Goal: Task Accomplishment & Management: Manage account settings

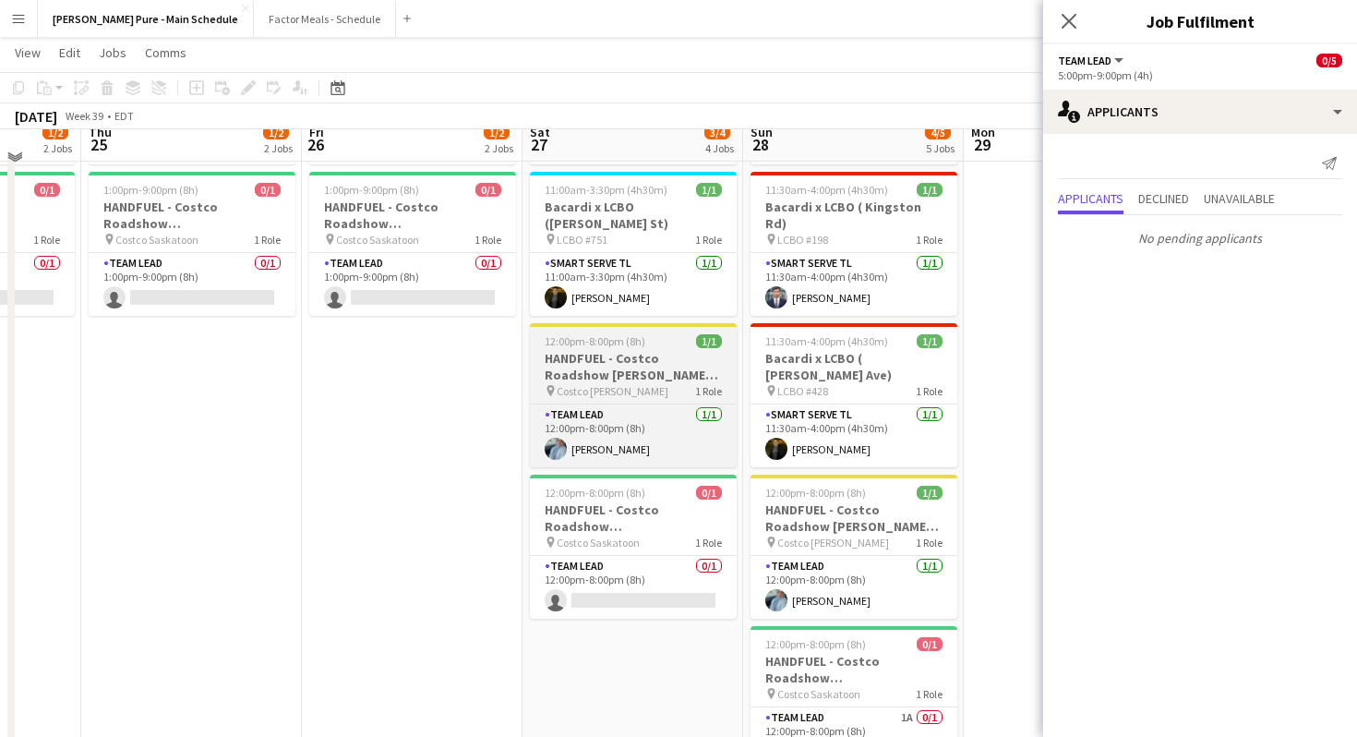
scroll to position [182, 0]
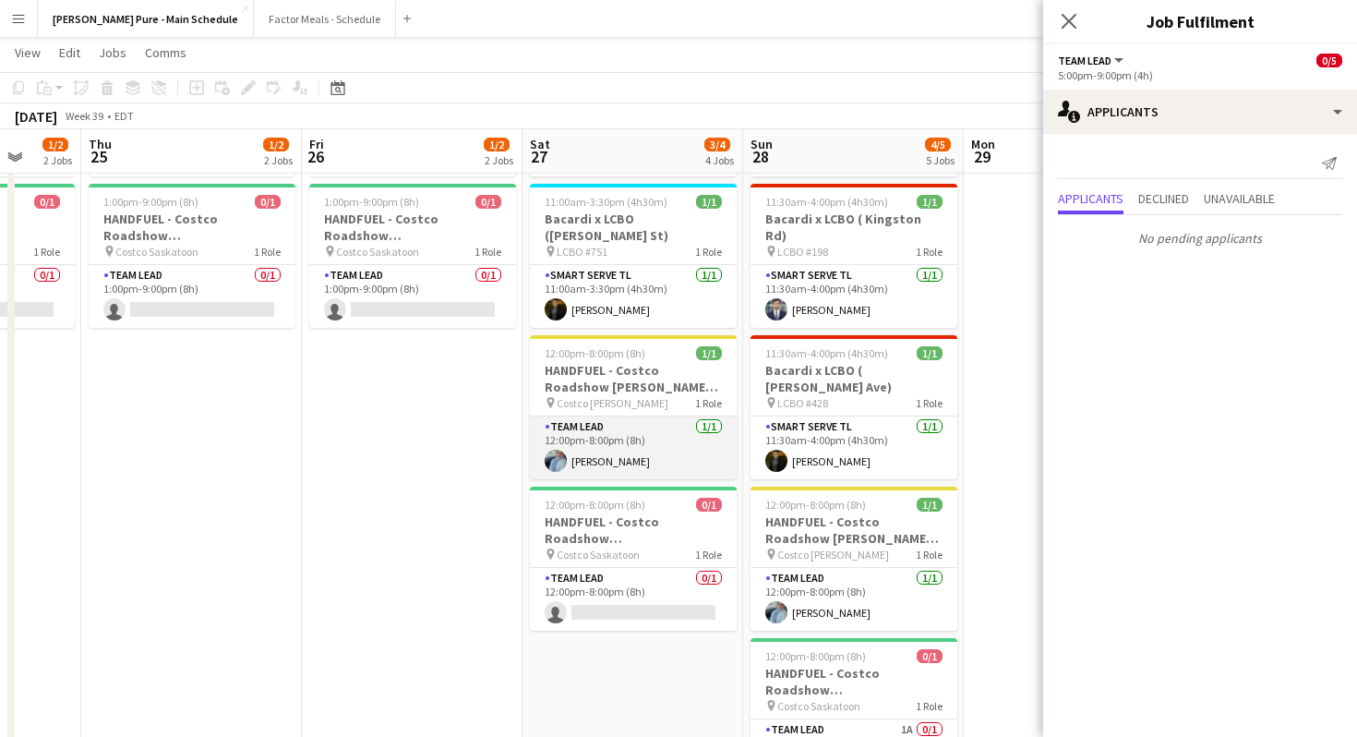
click at [597, 420] on app-card-role "Team Lead 1/1 12:00pm-8:00pm (8h) Areej Raheel" at bounding box center [633, 447] width 207 height 63
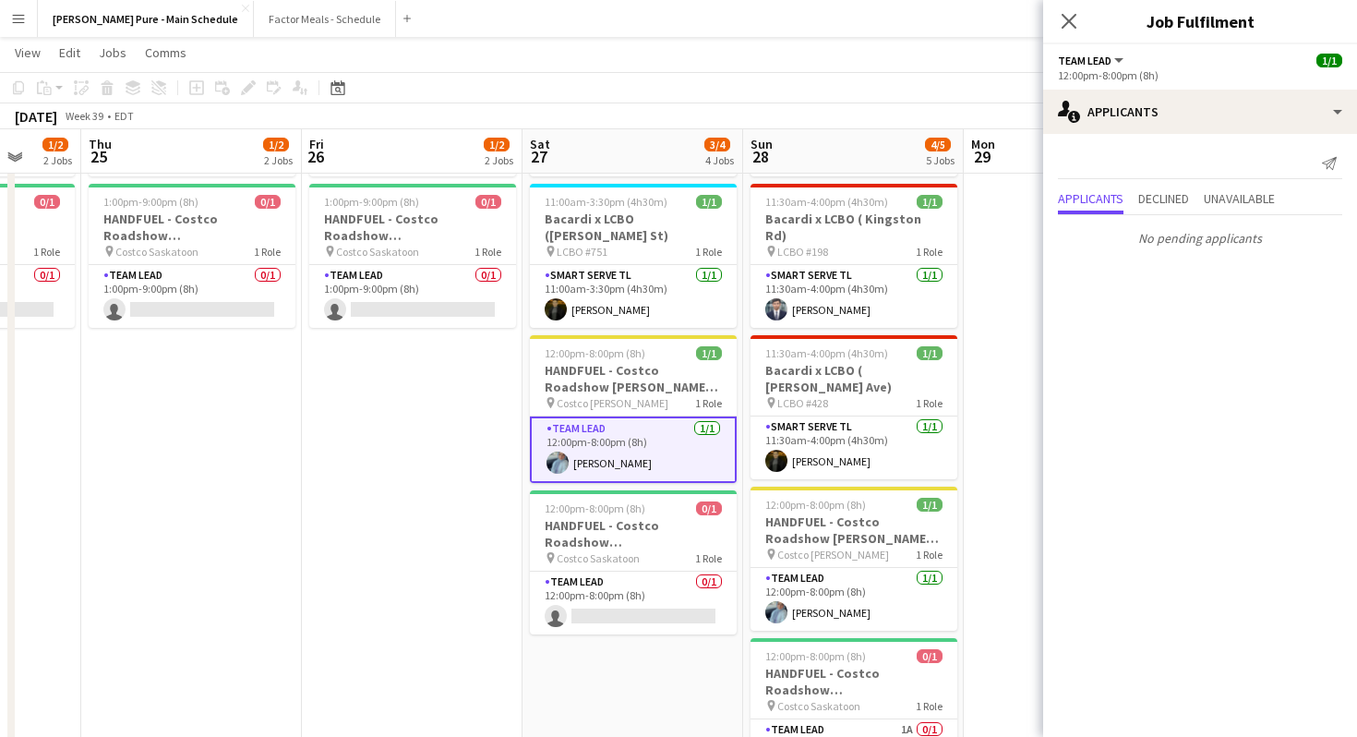
click at [1078, 41] on div "Close pop-in" at bounding box center [1069, 21] width 52 height 42
click at [1076, 28] on icon at bounding box center [1069, 21] width 18 height 18
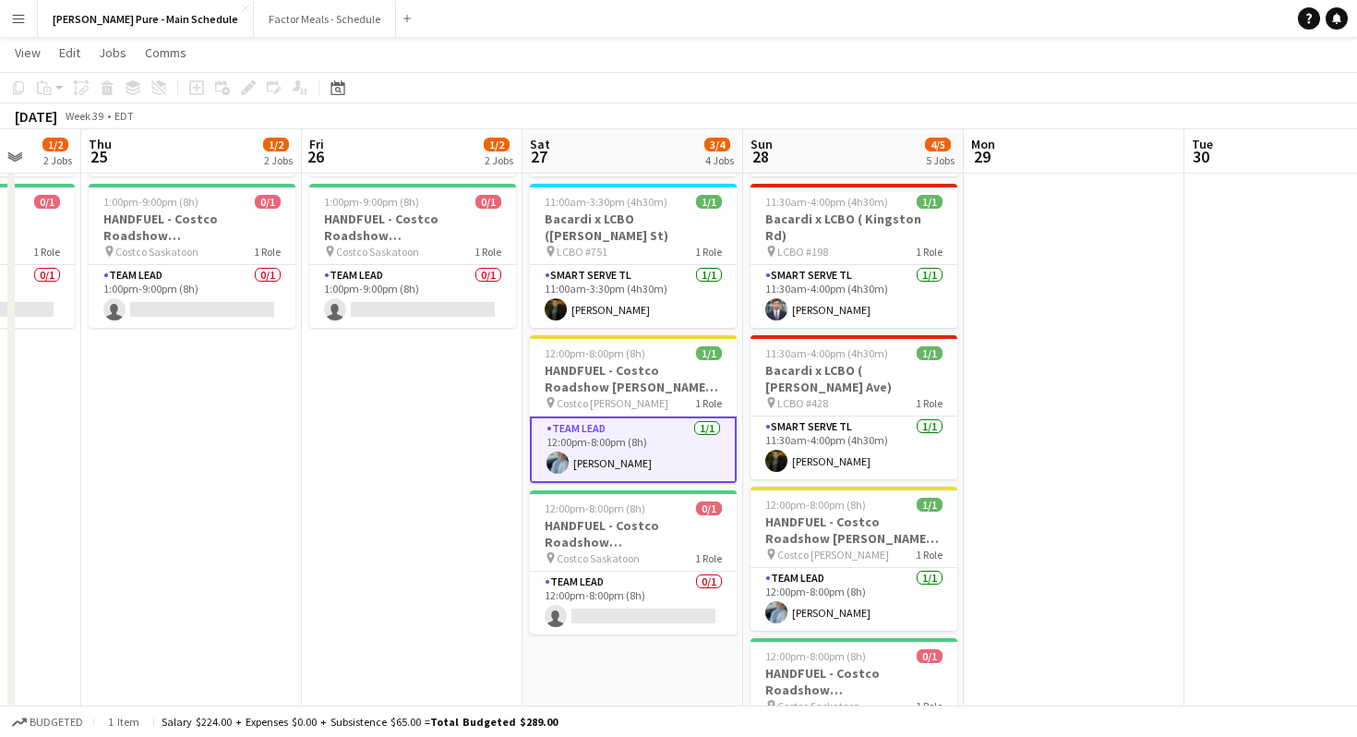
click at [553, 451] on app-user-avatar at bounding box center [558, 462] width 22 height 22
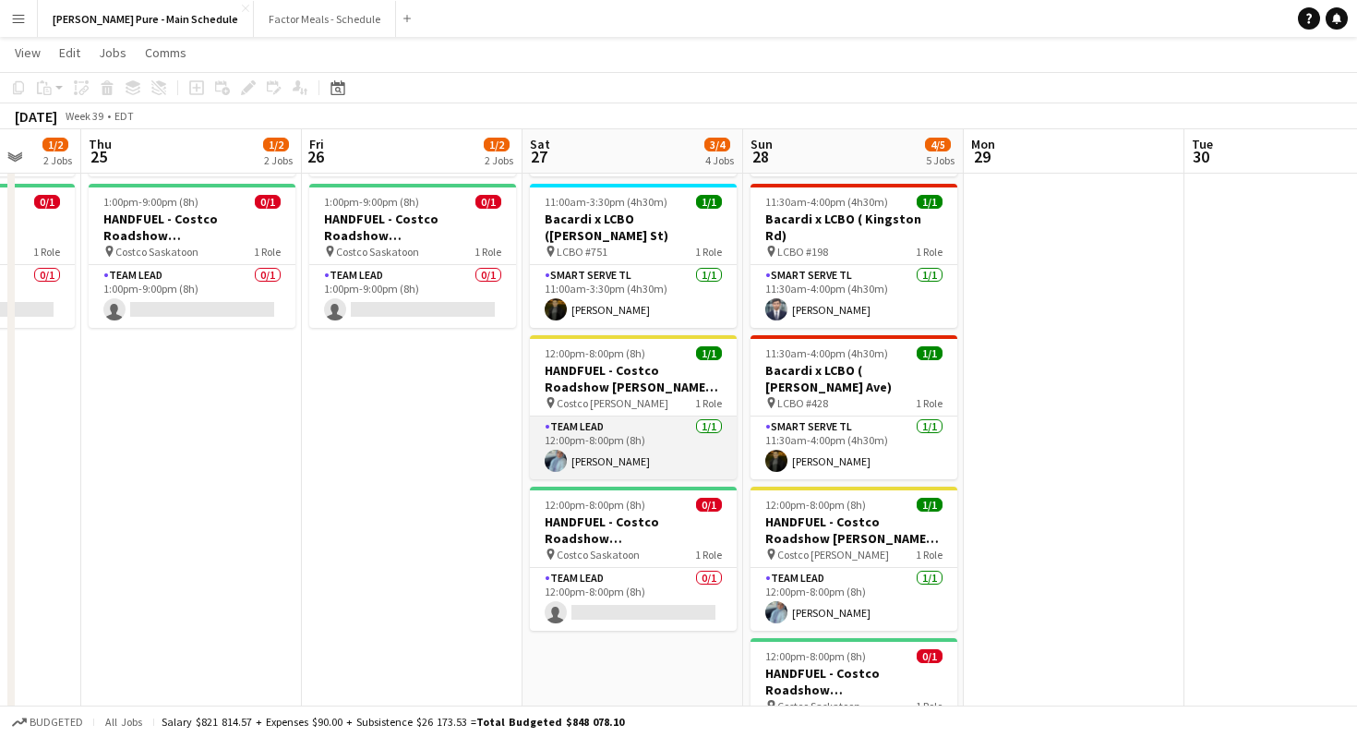
click at [579, 426] on app-card-role "Team Lead 1/1 12:00pm-8:00pm (8h) Areej Raheel" at bounding box center [633, 447] width 207 height 63
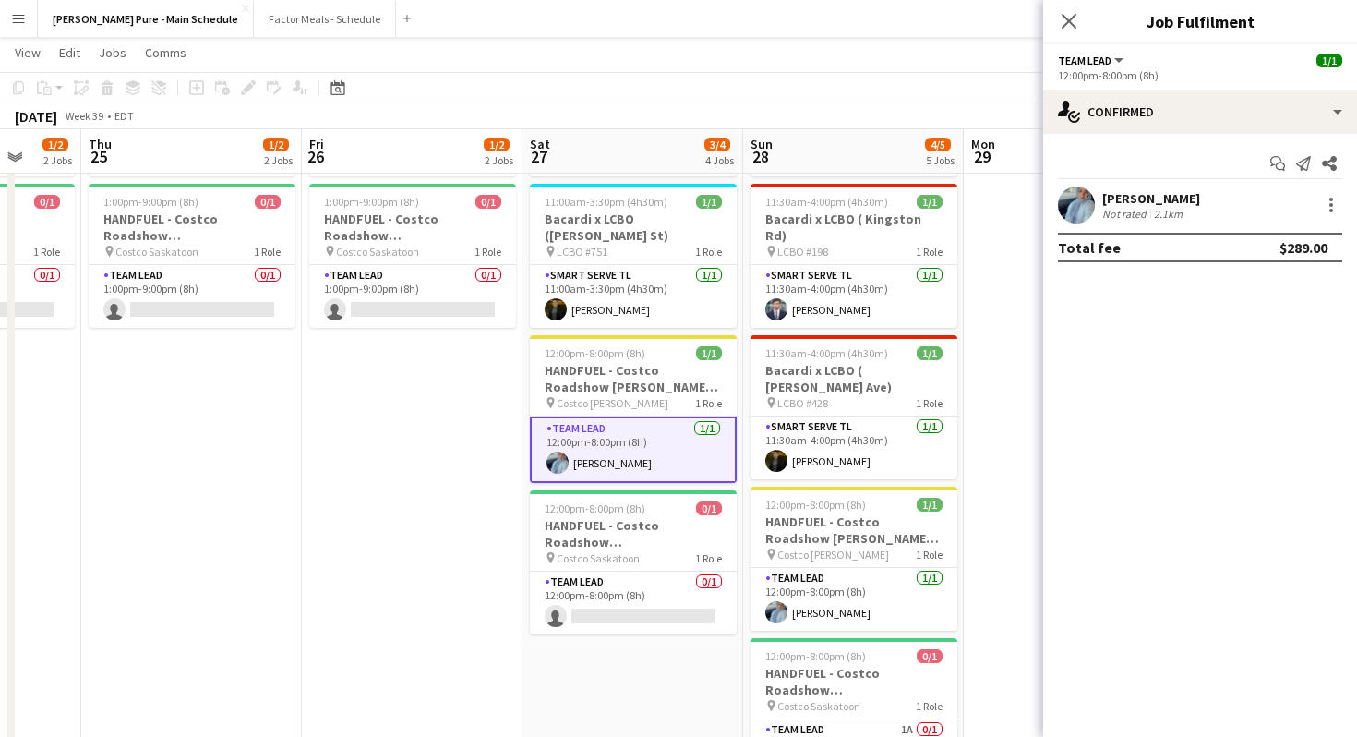
click at [1088, 198] on app-user-avatar at bounding box center [1076, 204] width 37 height 37
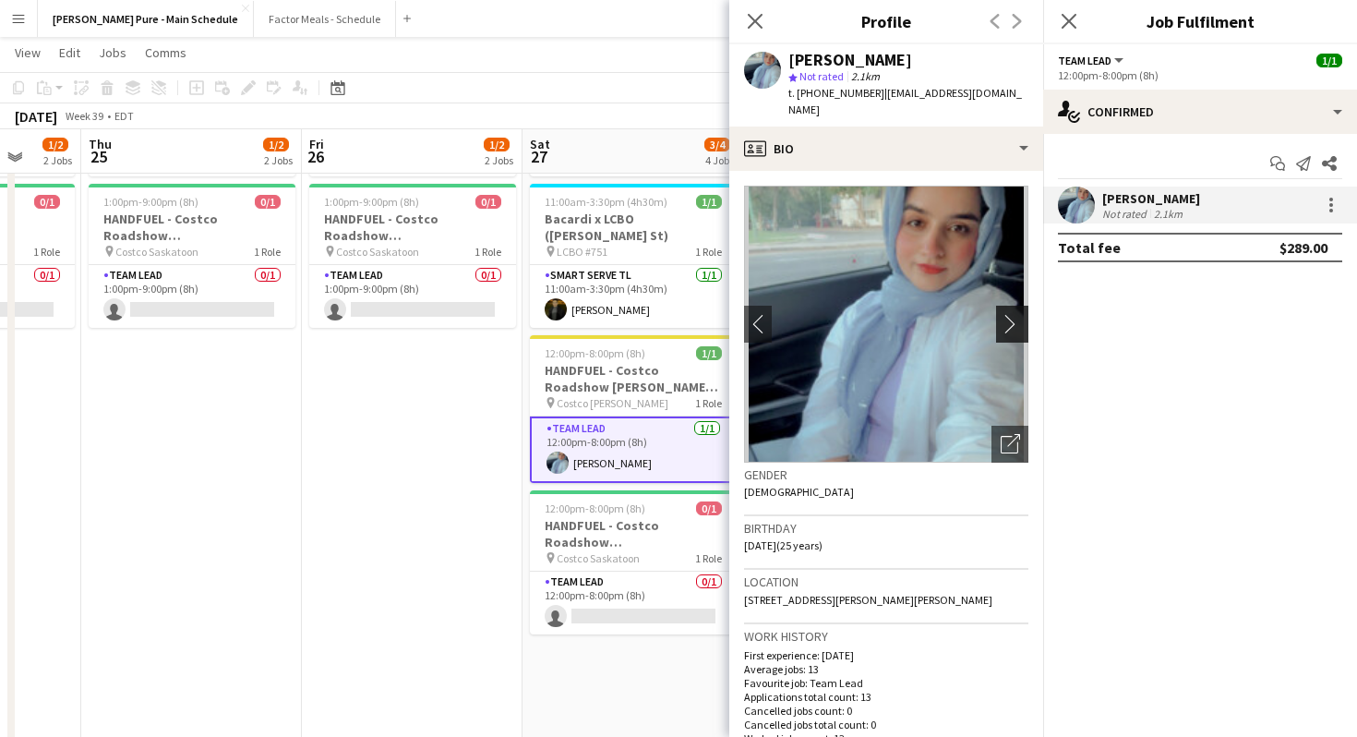
click at [1017, 315] on app-icon "chevron-right" at bounding box center [1015, 323] width 29 height 19
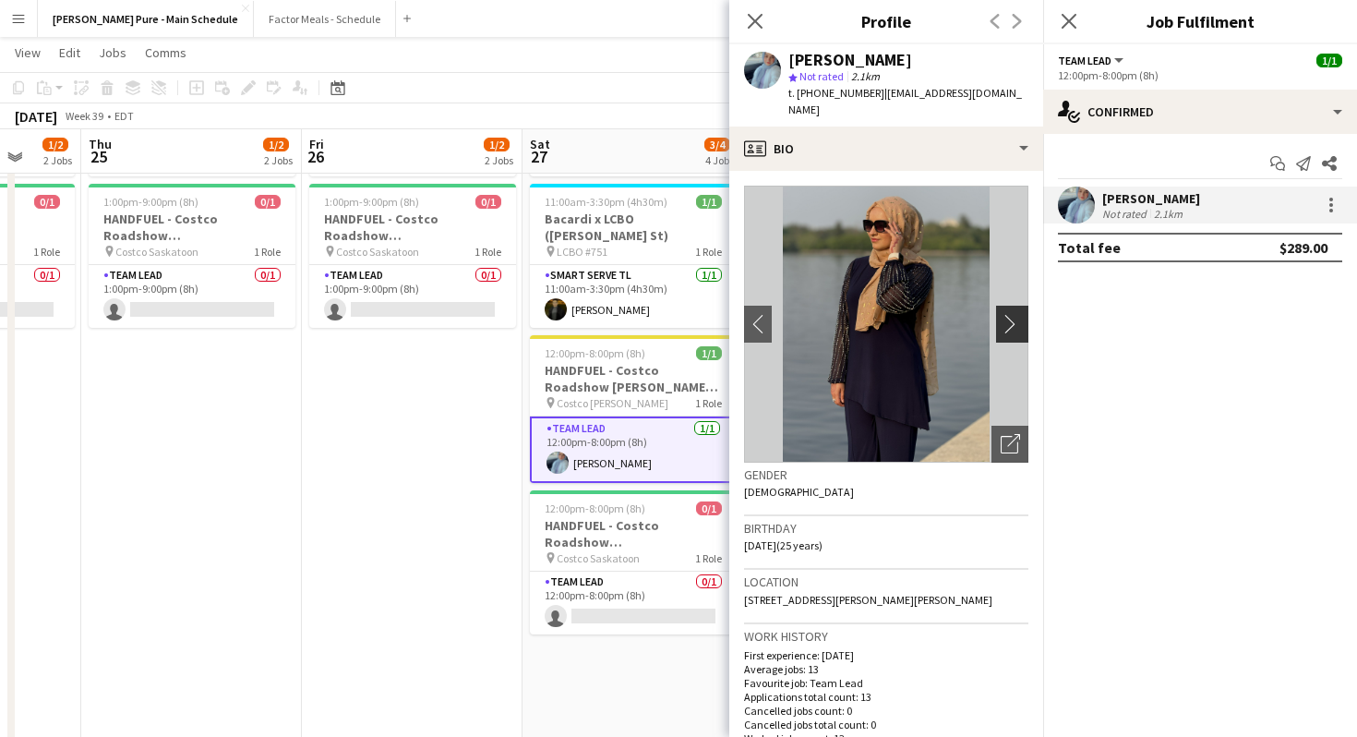
click at [1014, 314] on app-icon "chevron-right" at bounding box center [1015, 323] width 29 height 19
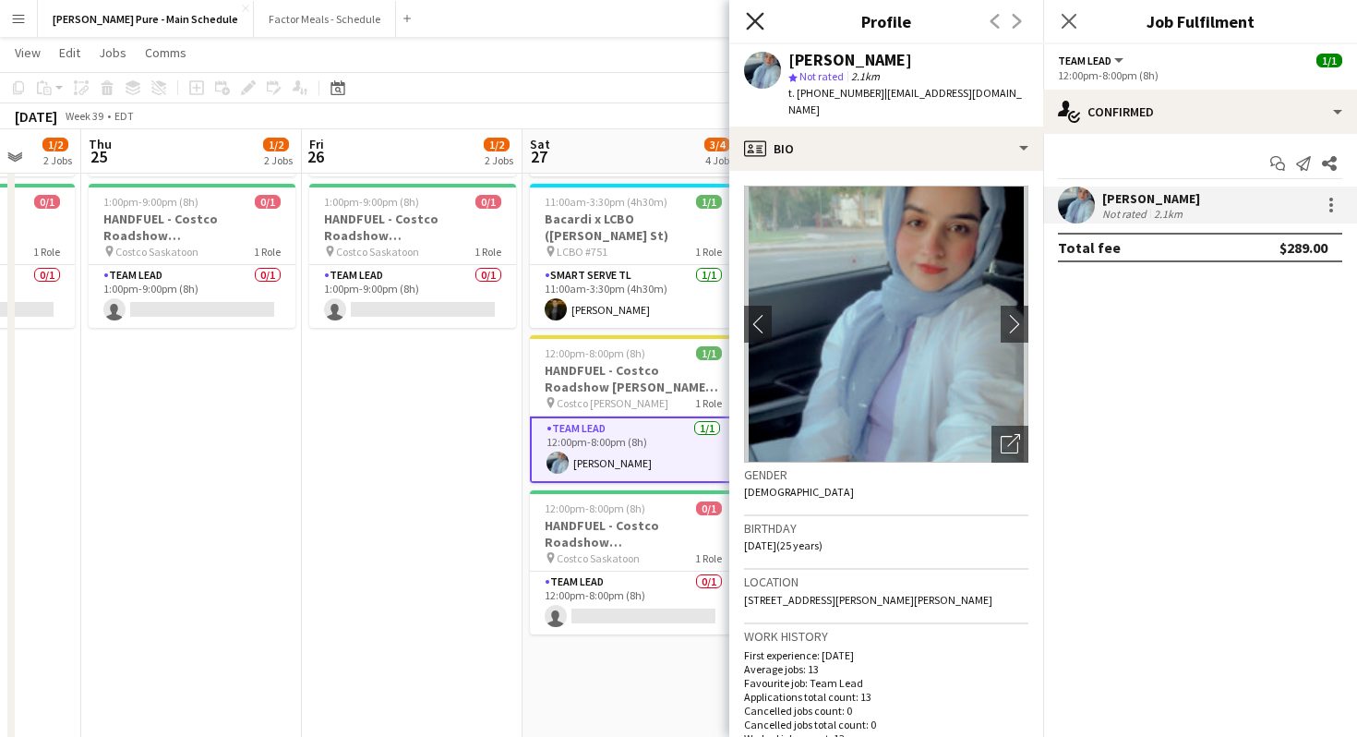
click at [755, 16] on icon "Close pop-in" at bounding box center [755, 21] width 18 height 18
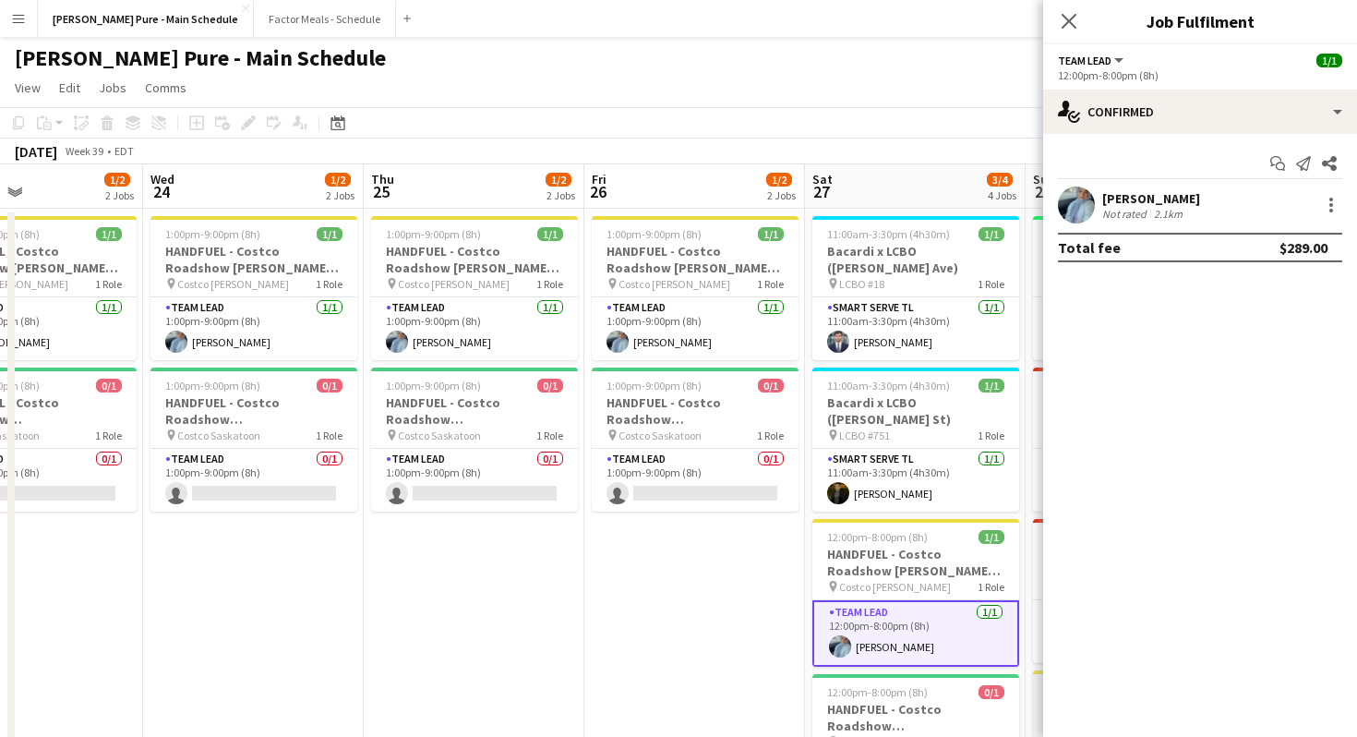
scroll to position [0, 534]
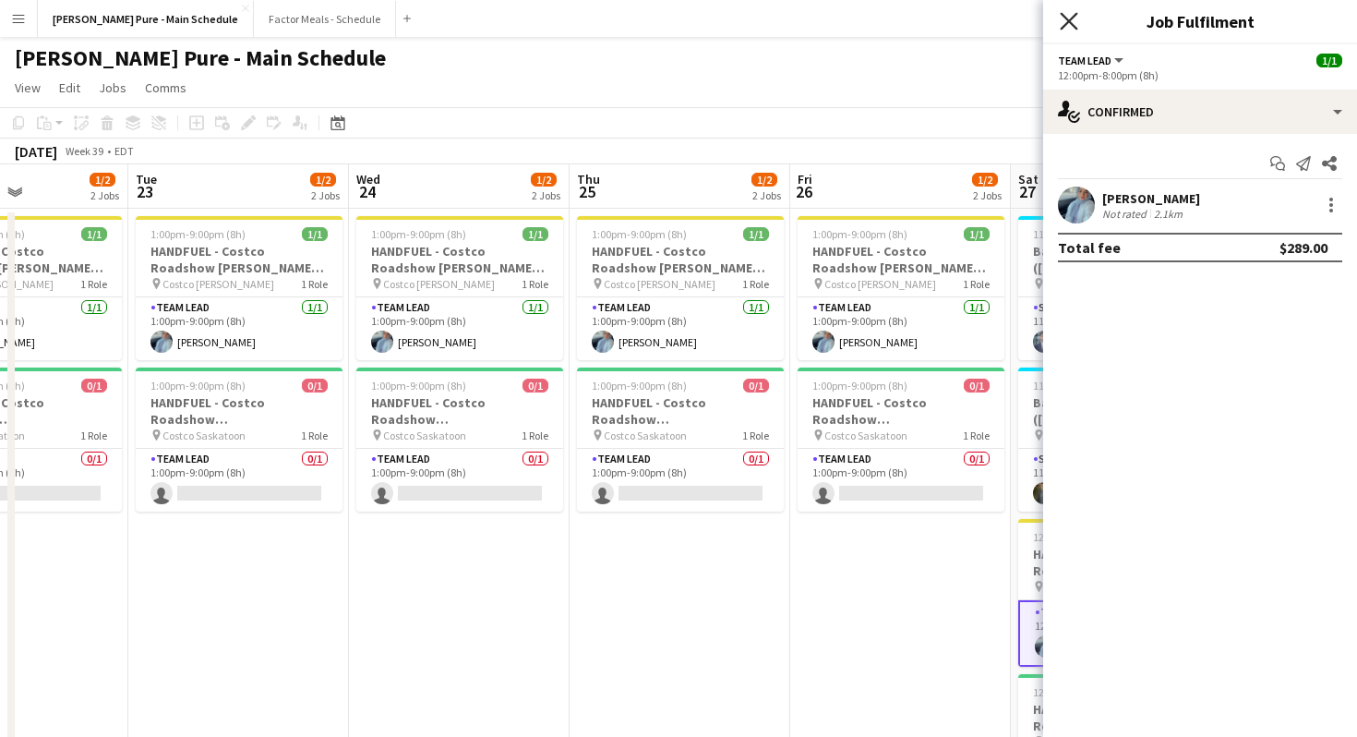
click at [1060, 22] on icon "Close pop-in" at bounding box center [1069, 21] width 18 height 18
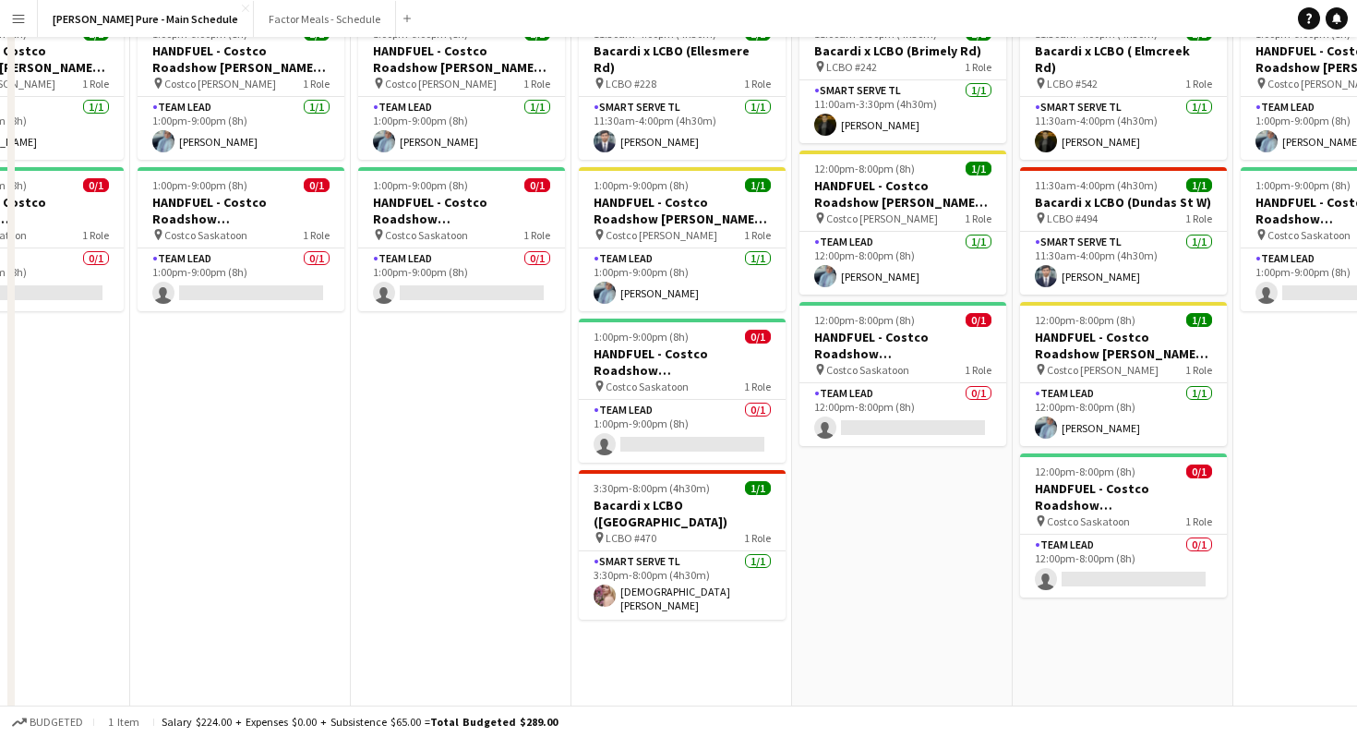
scroll to position [0, 0]
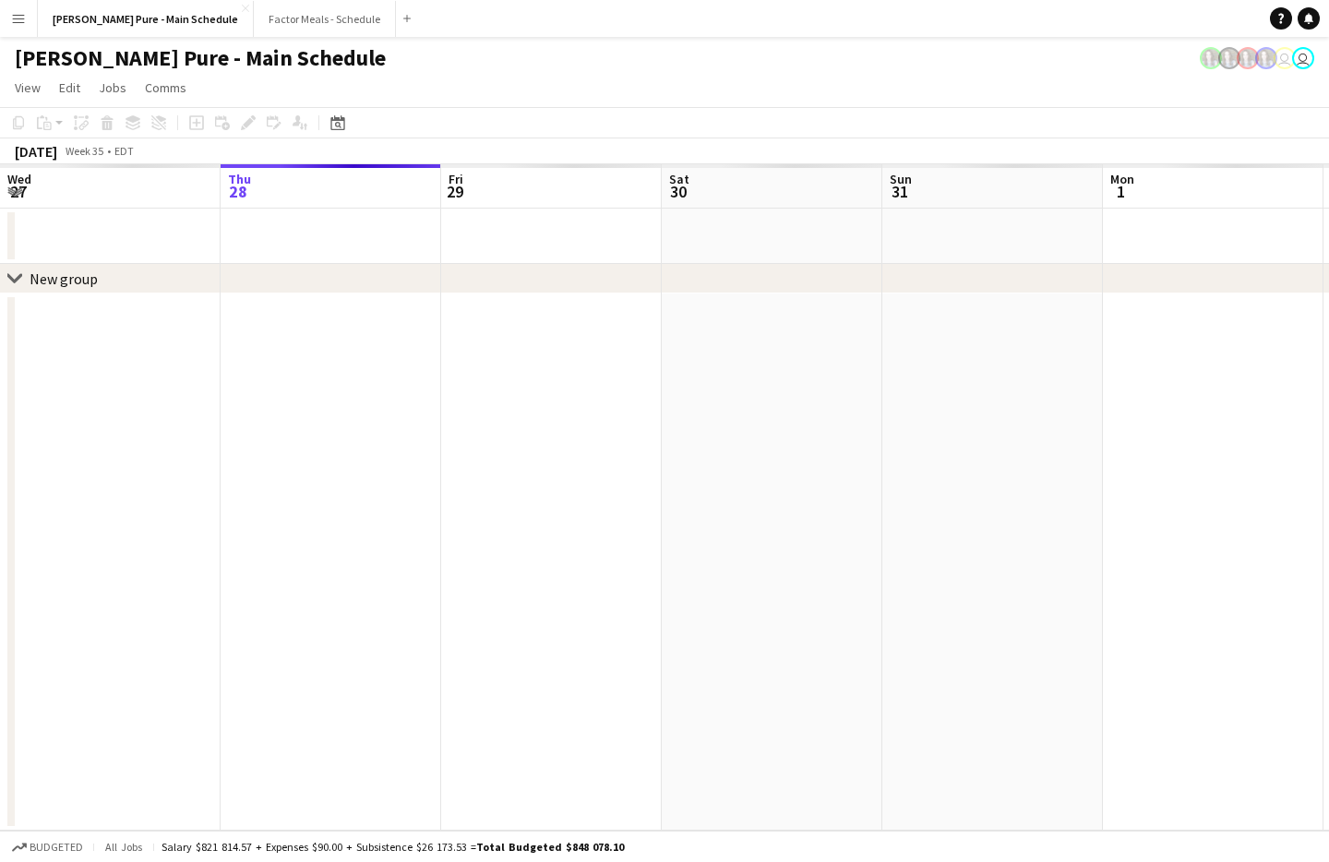
click at [33, 18] on button "Menu" at bounding box center [18, 18] width 37 height 37
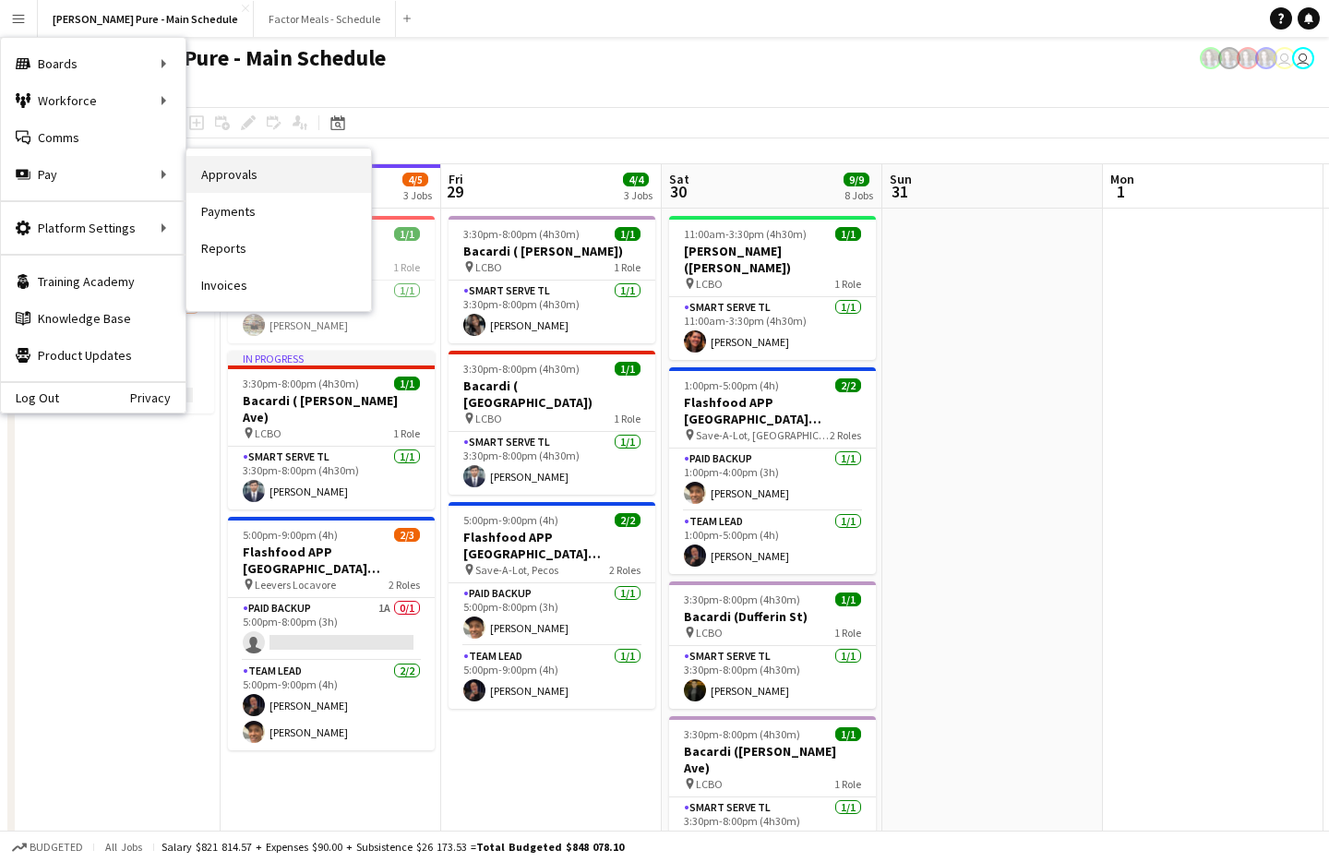
click at [260, 166] on link "Approvals" at bounding box center [278, 174] width 185 height 37
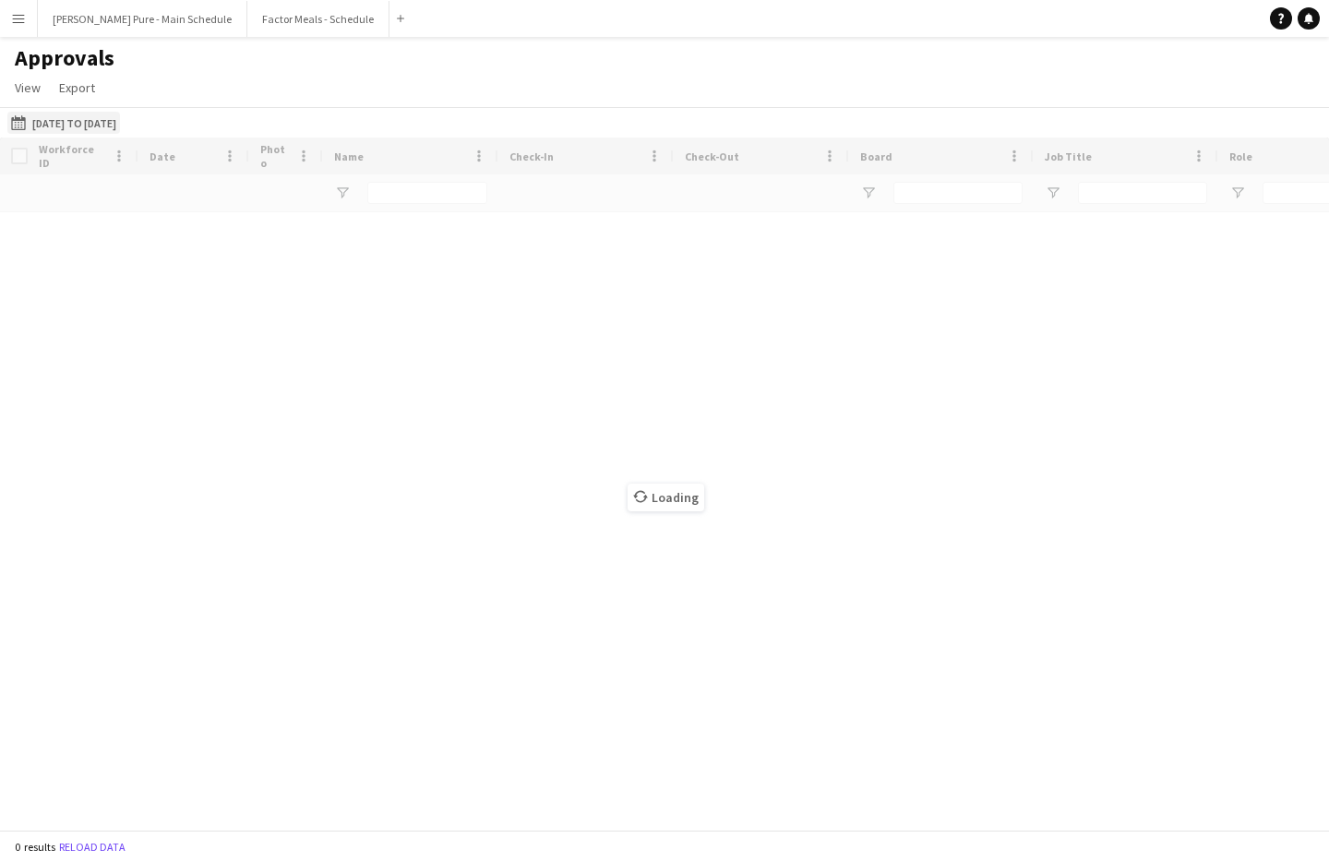
click at [76, 121] on button "[DATE] to [DATE] [DATE] to [DATE]" at bounding box center [63, 123] width 113 height 22
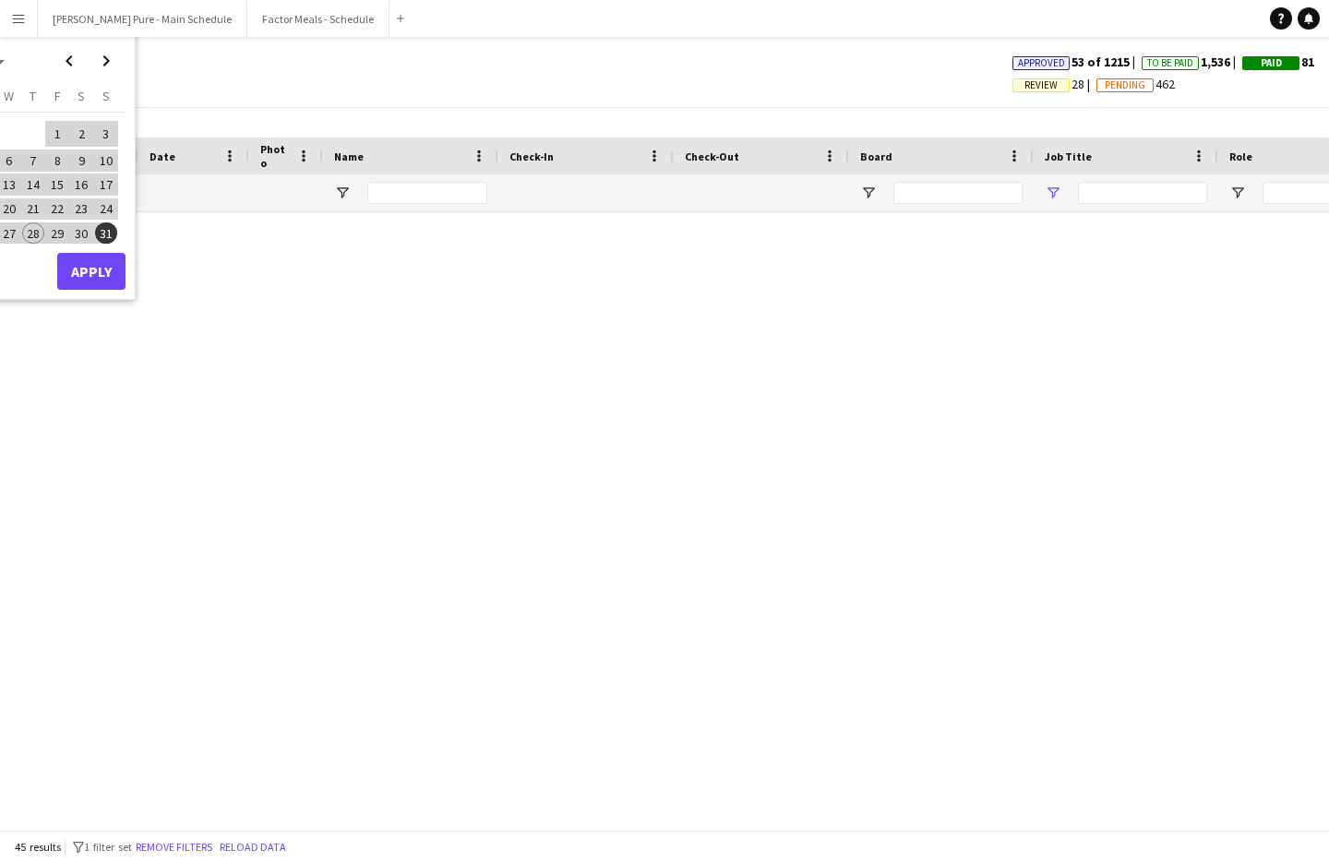
type input "**********"
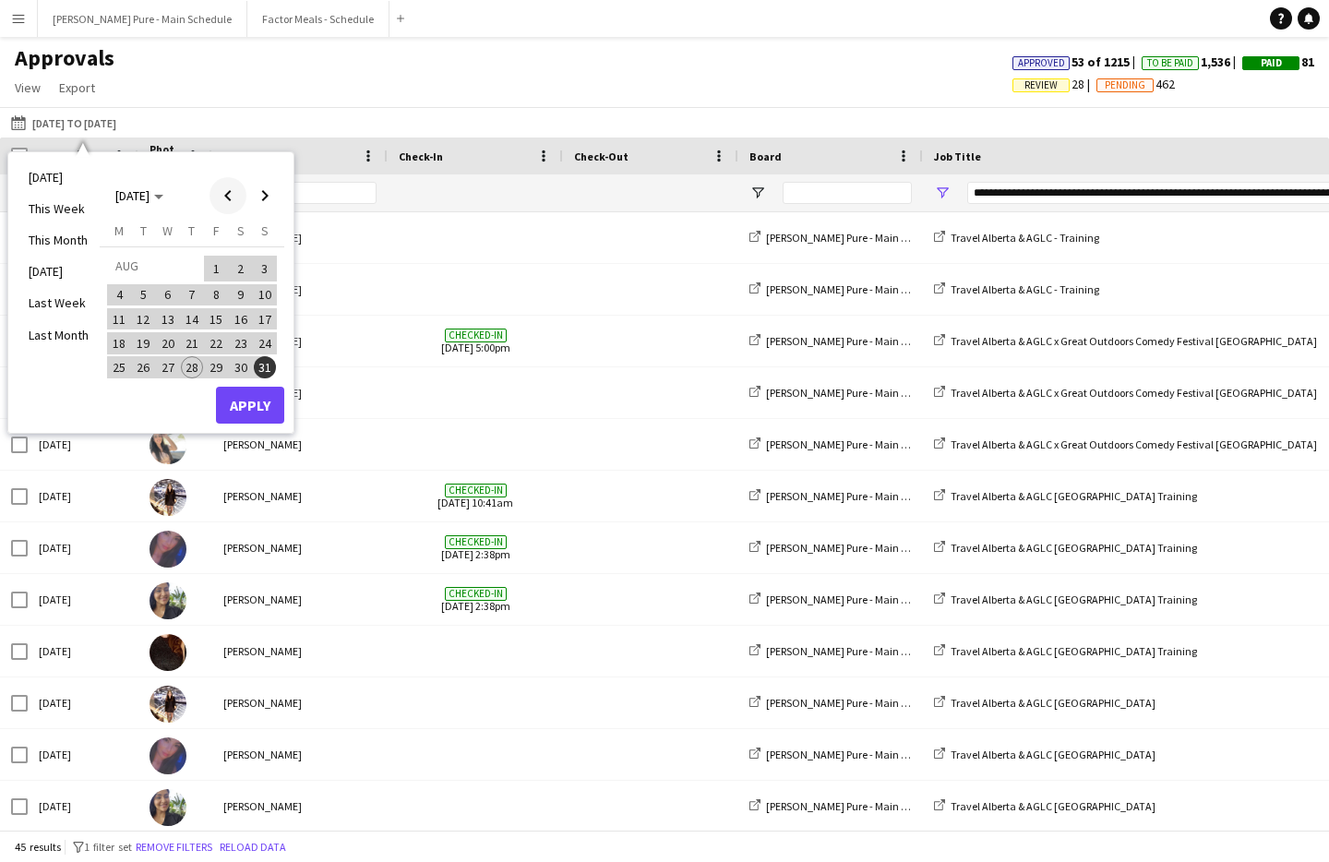
click at [231, 194] on span "Previous month" at bounding box center [228, 195] width 37 height 37
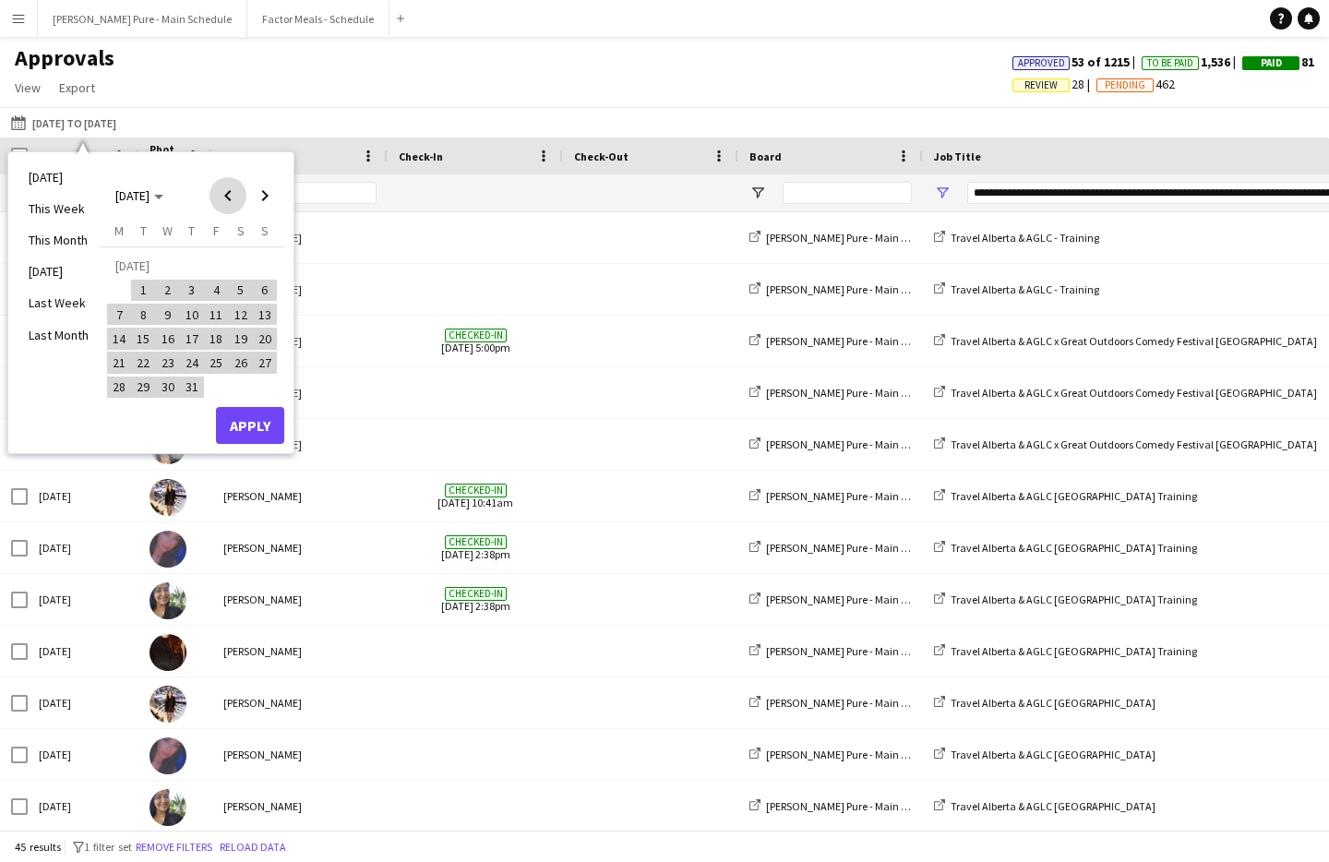
click at [231, 194] on span "Previous month" at bounding box center [228, 195] width 37 height 37
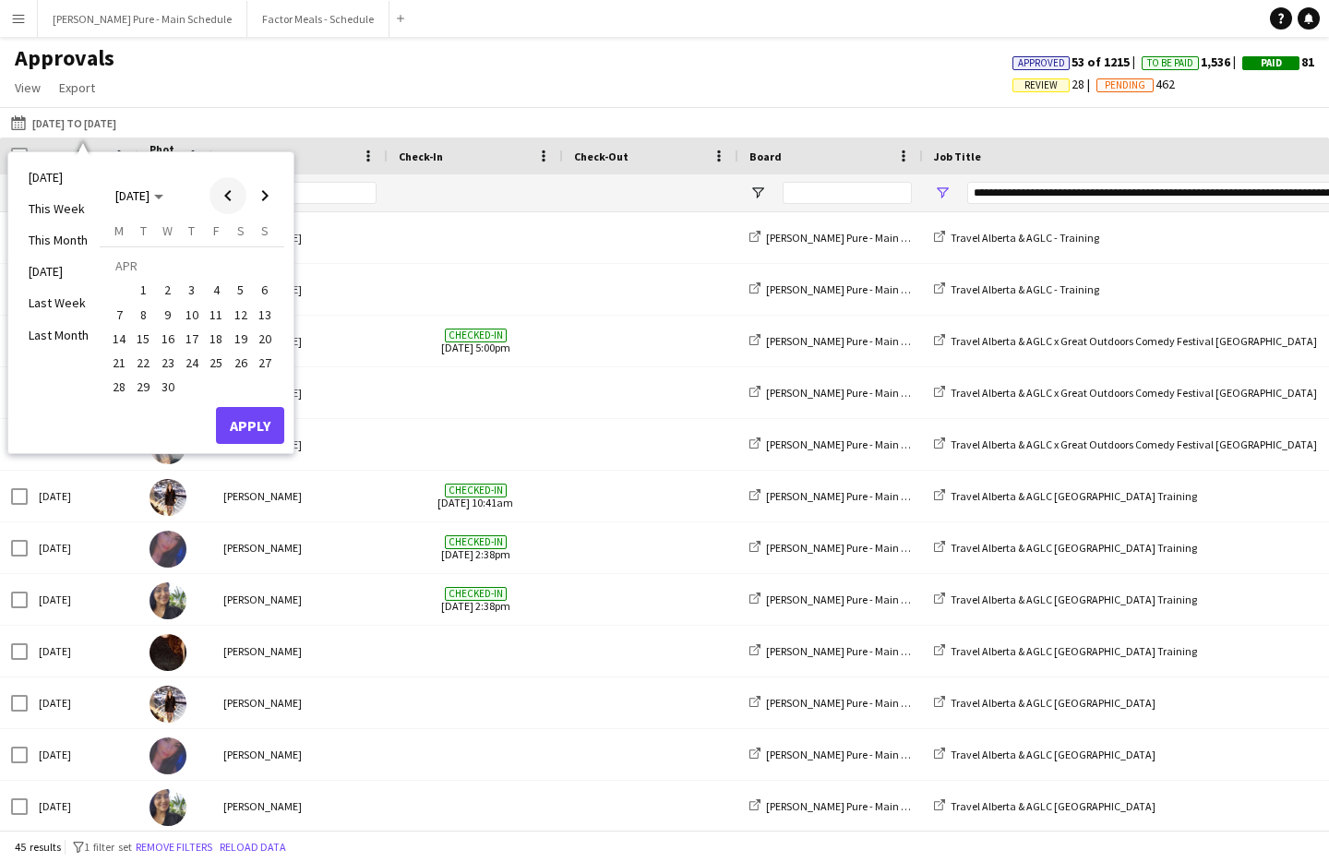
click at [231, 194] on span "Previous month" at bounding box center [228, 195] width 37 height 37
click at [238, 263] on span "1" at bounding box center [241, 269] width 22 height 26
click at [253, 182] on span "Next month" at bounding box center [264, 195] width 37 height 37
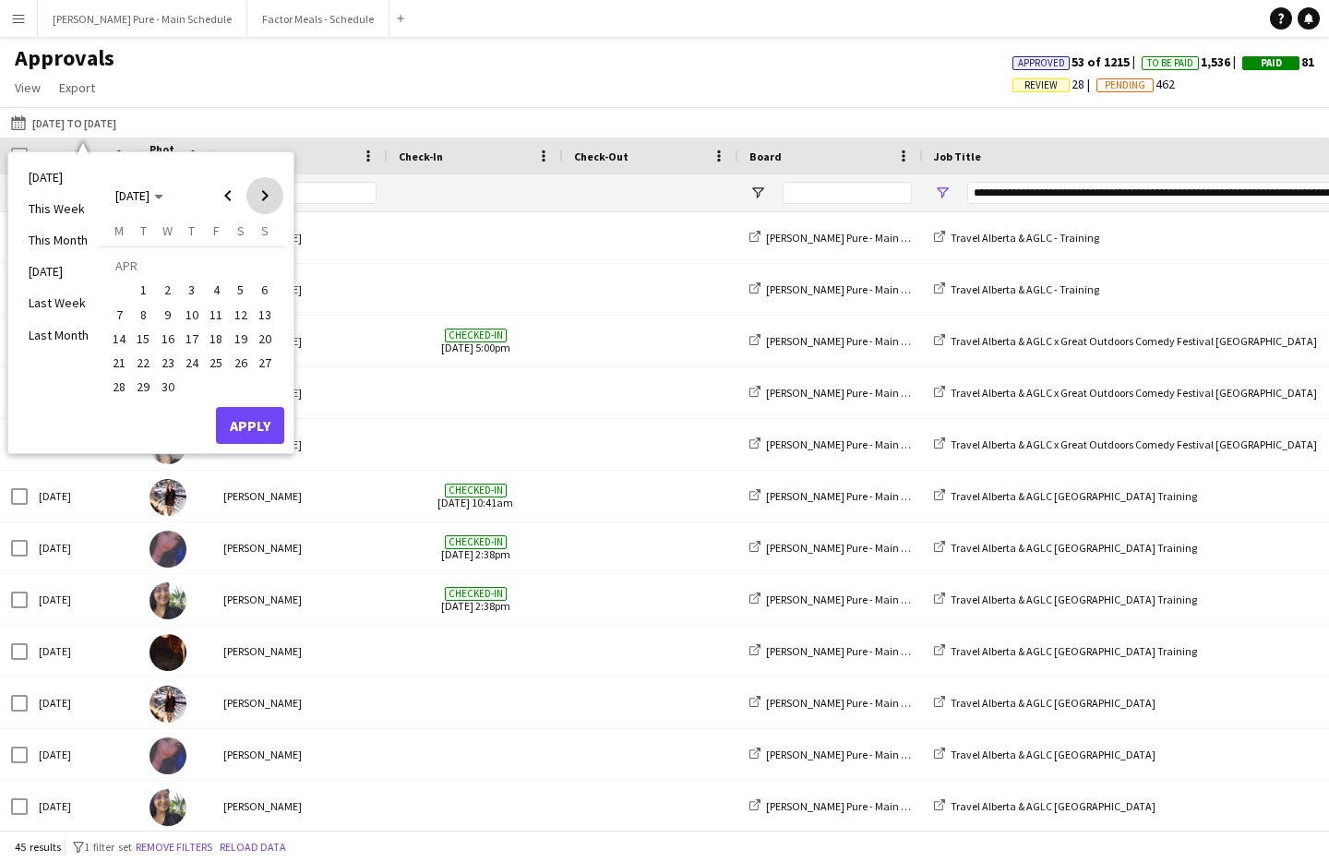
click at [253, 182] on span "Next month" at bounding box center [264, 195] width 37 height 37
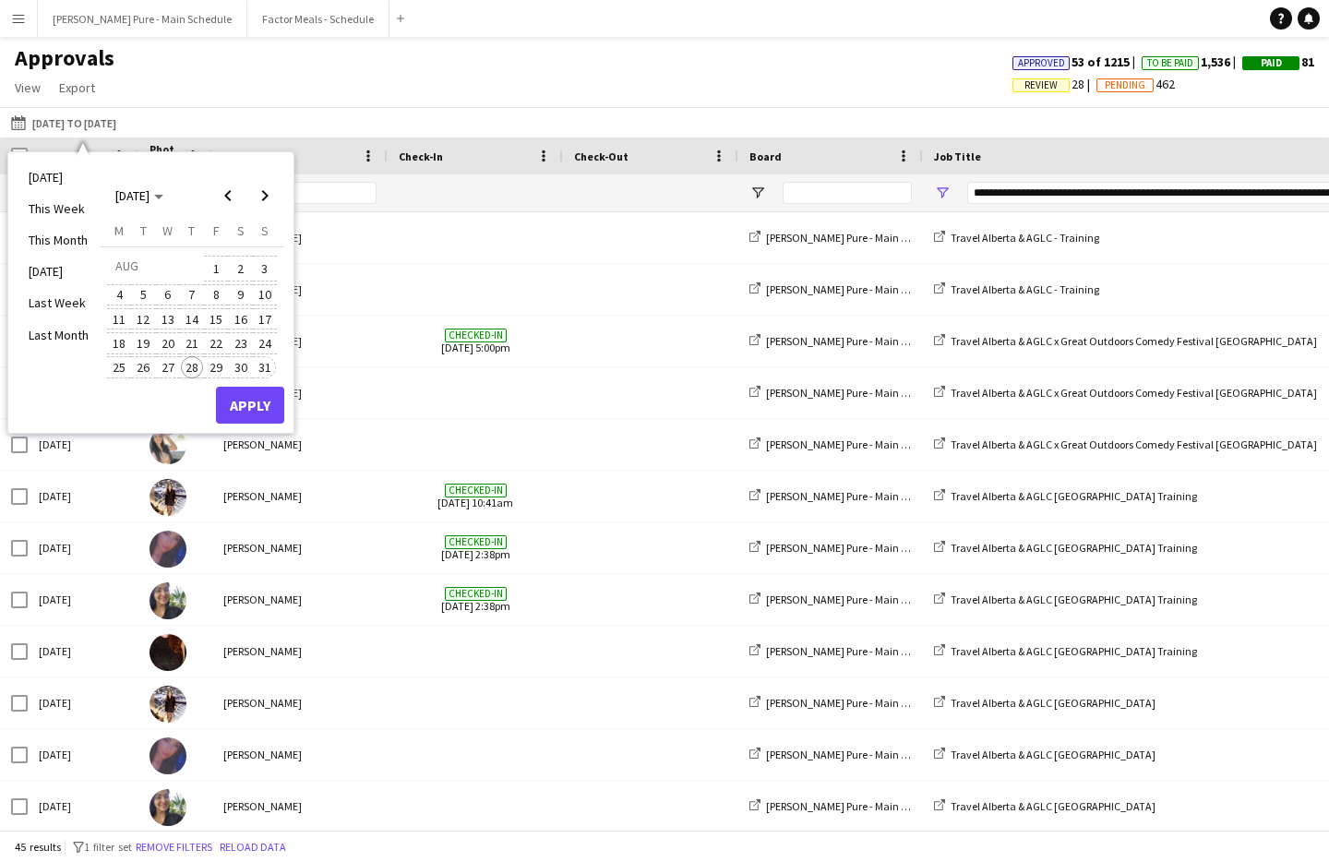
click at [265, 362] on span "31" at bounding box center [265, 367] width 22 height 22
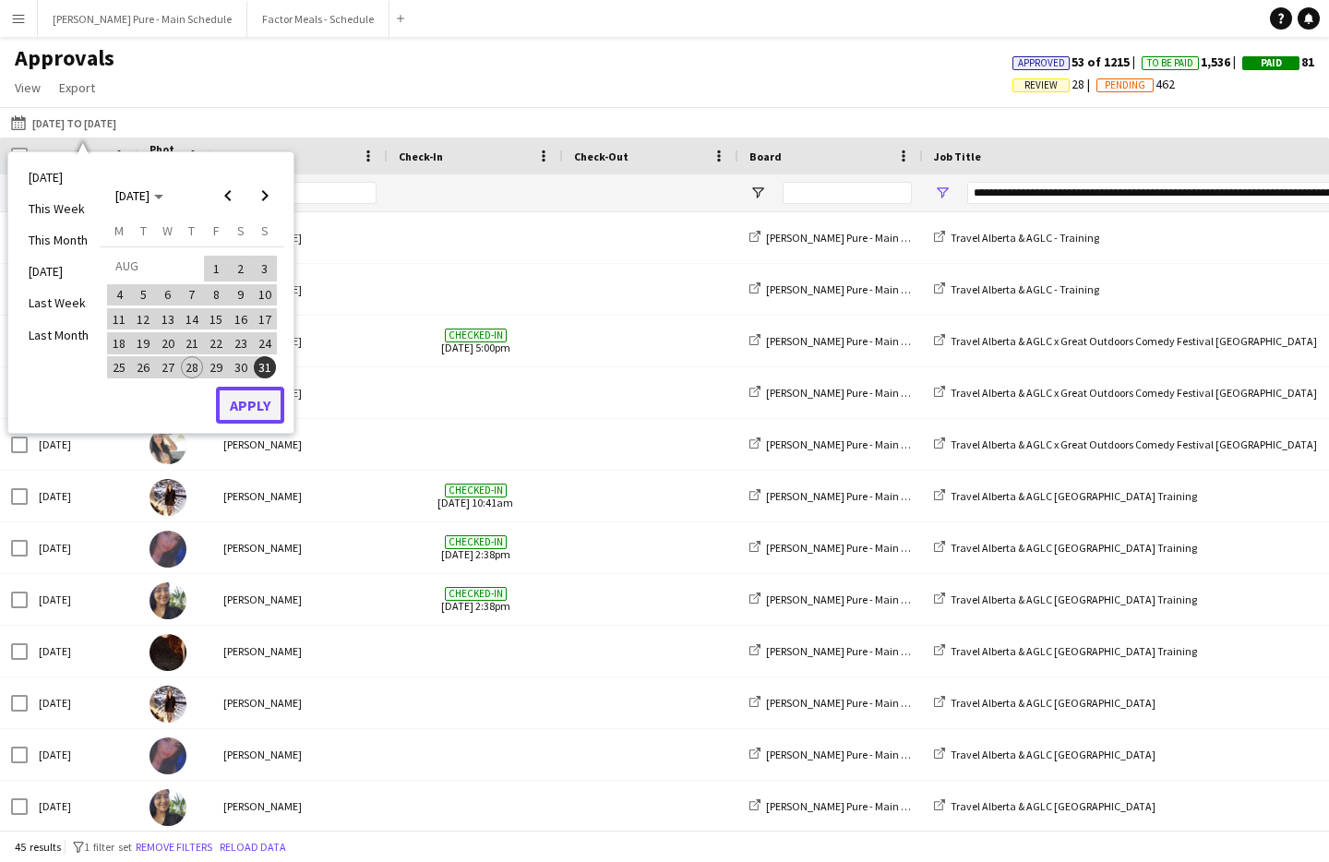
click at [264, 393] on button "Apply" at bounding box center [250, 405] width 68 height 37
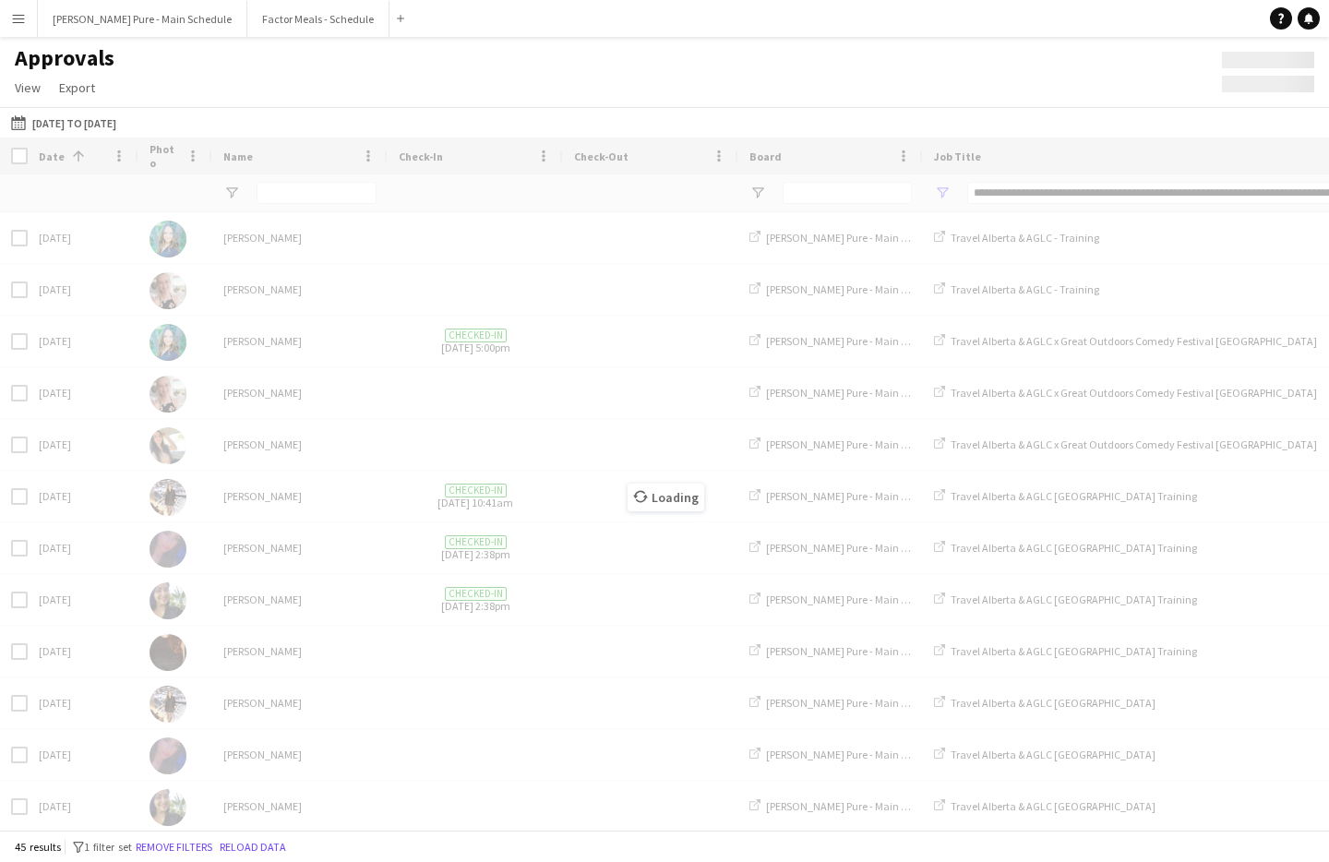
click at [299, 197] on div "Loading" at bounding box center [664, 484] width 1329 height 692
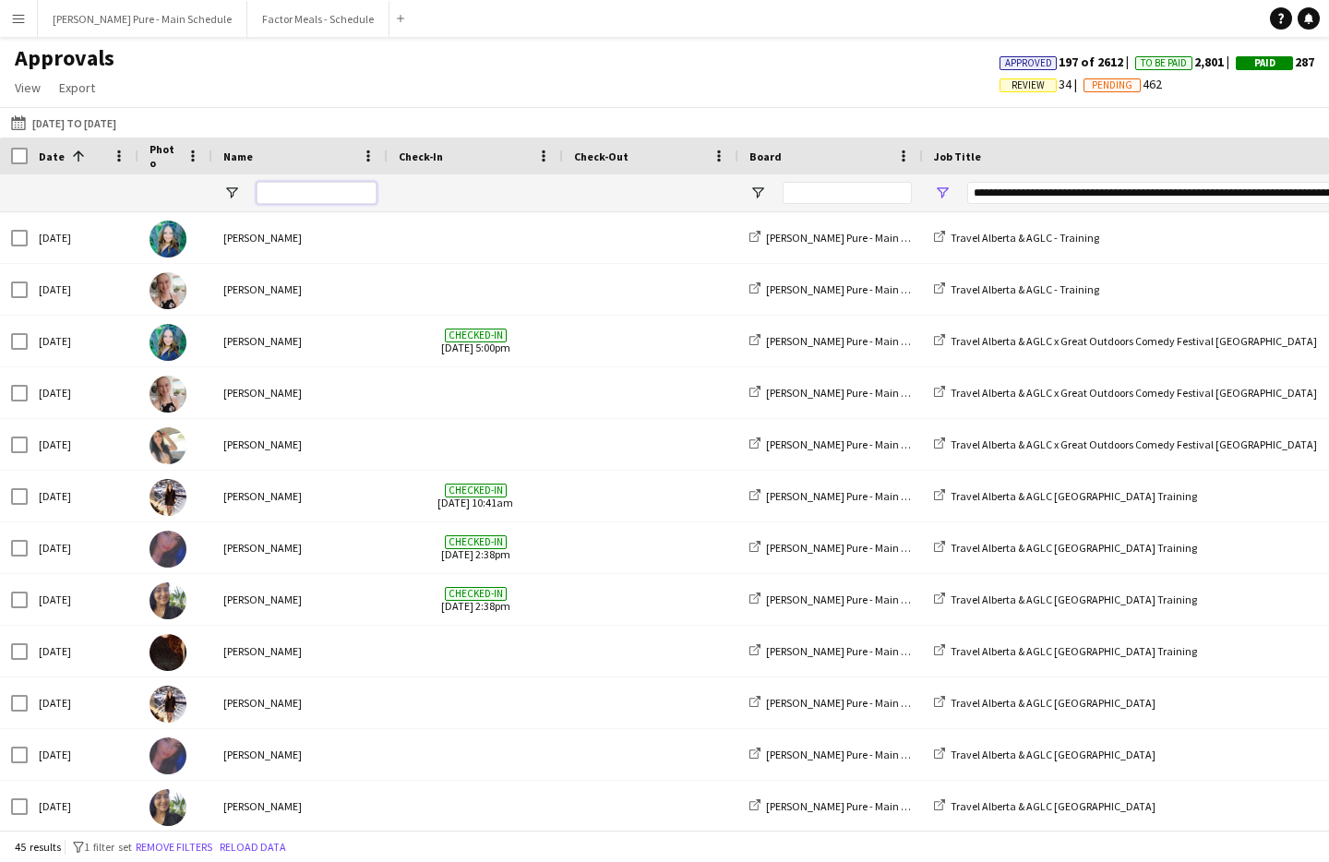
click at [299, 197] on input "Name Filter Input" at bounding box center [317, 193] width 120 height 22
click at [1013, 200] on div "**********" at bounding box center [1156, 193] width 379 height 22
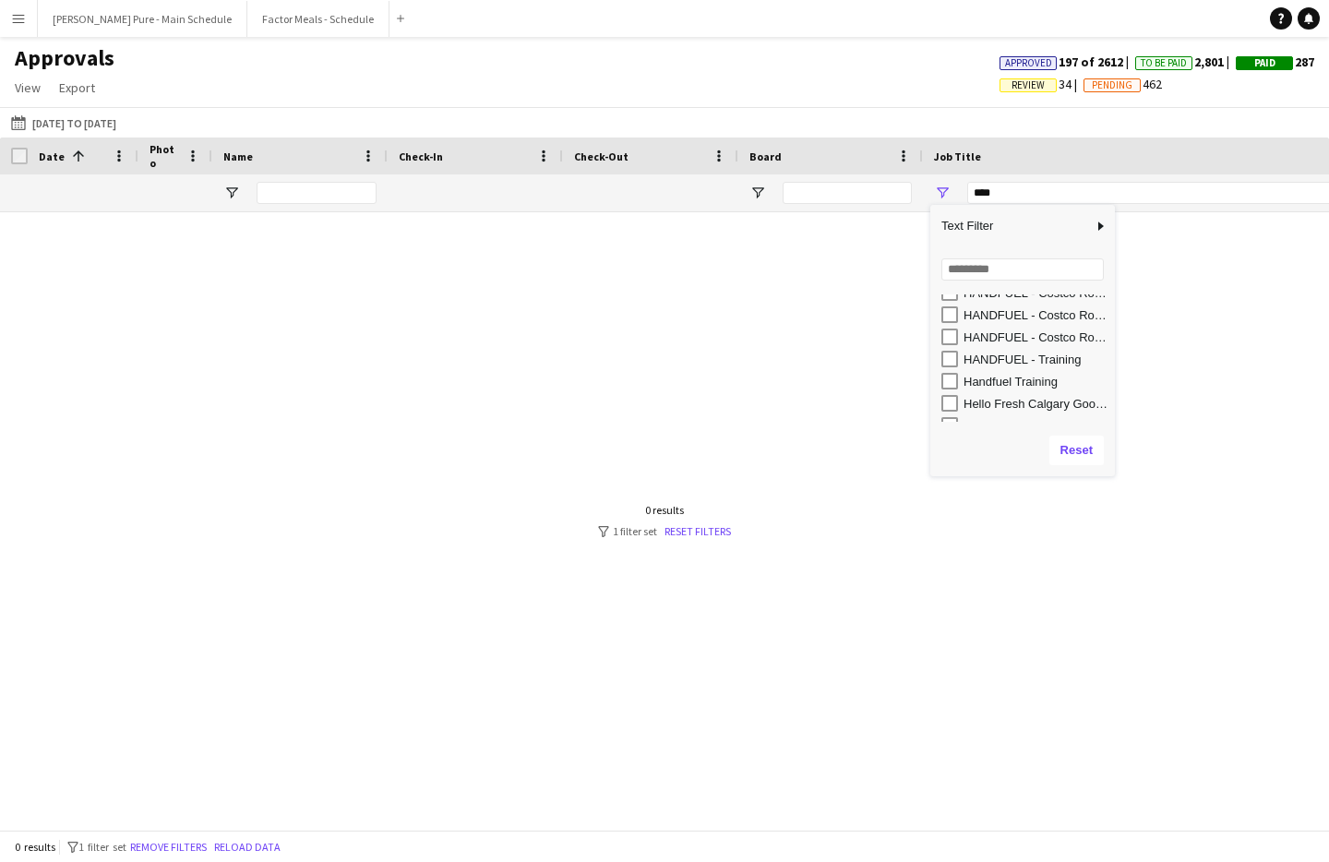
scroll to position [6902, 0]
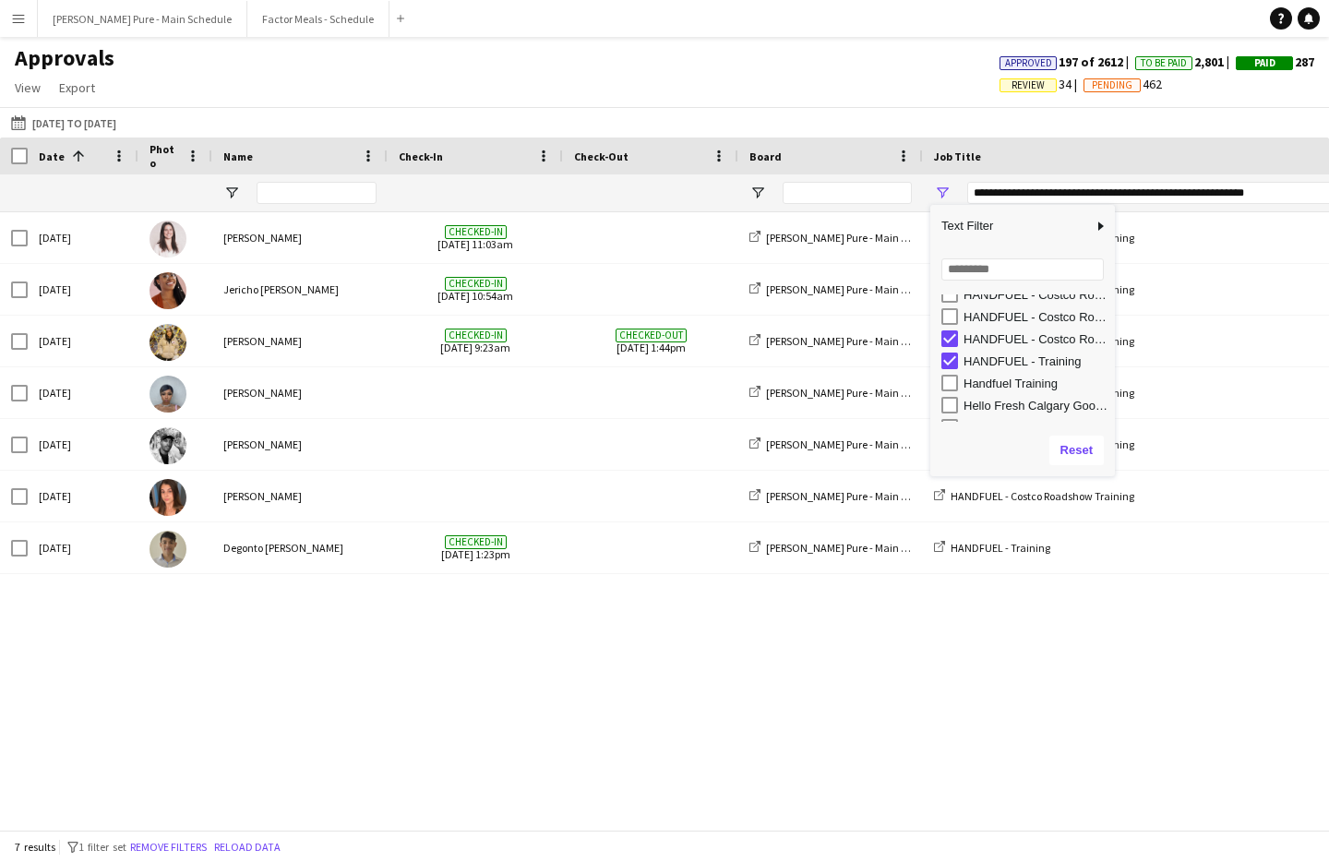
click at [952, 392] on div "Handfuel Training" at bounding box center [1029, 383] width 174 height 22
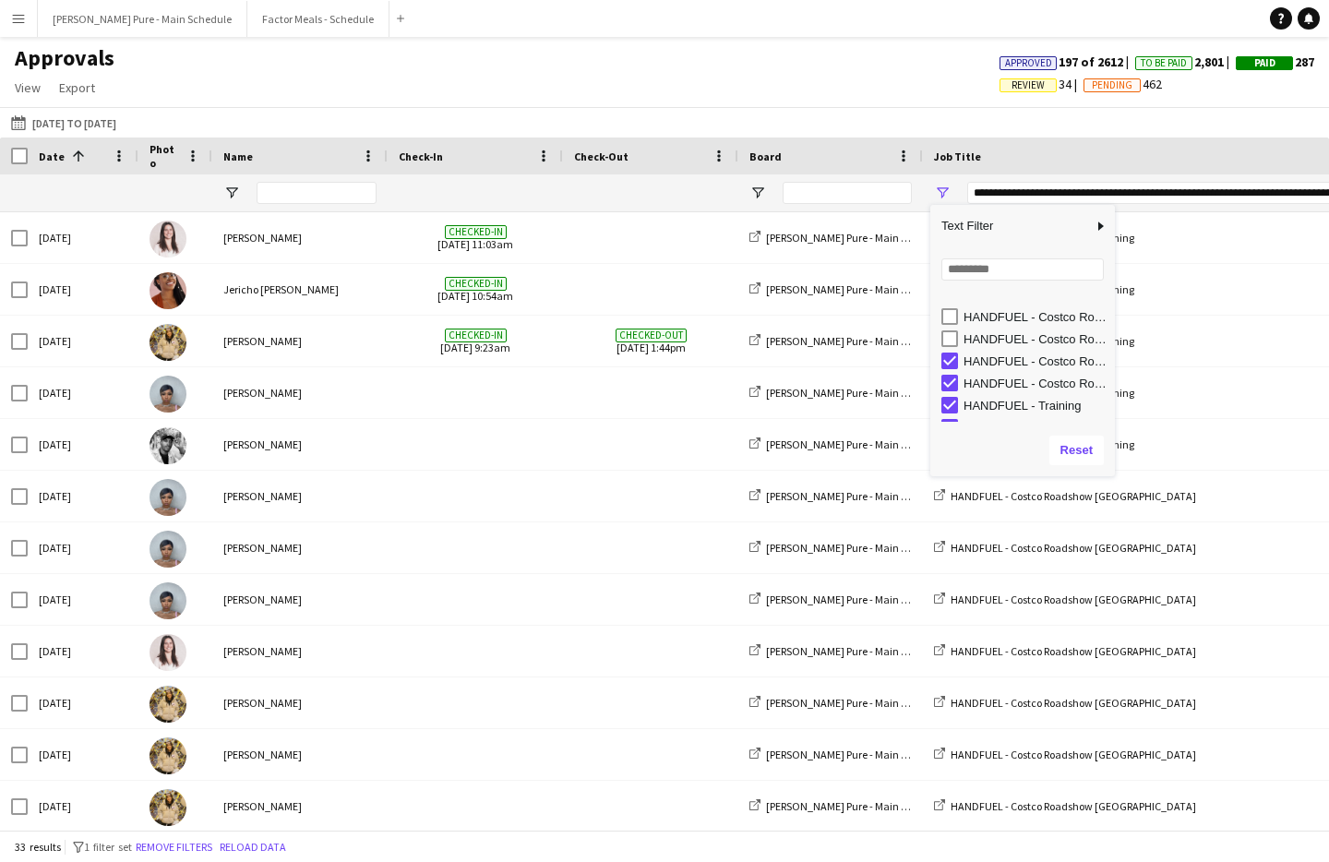
scroll to position [6856, 0]
click at [953, 331] on div "HANDFUEL - Costco Roadshow Newmarket Training" at bounding box center [1029, 341] width 174 height 22
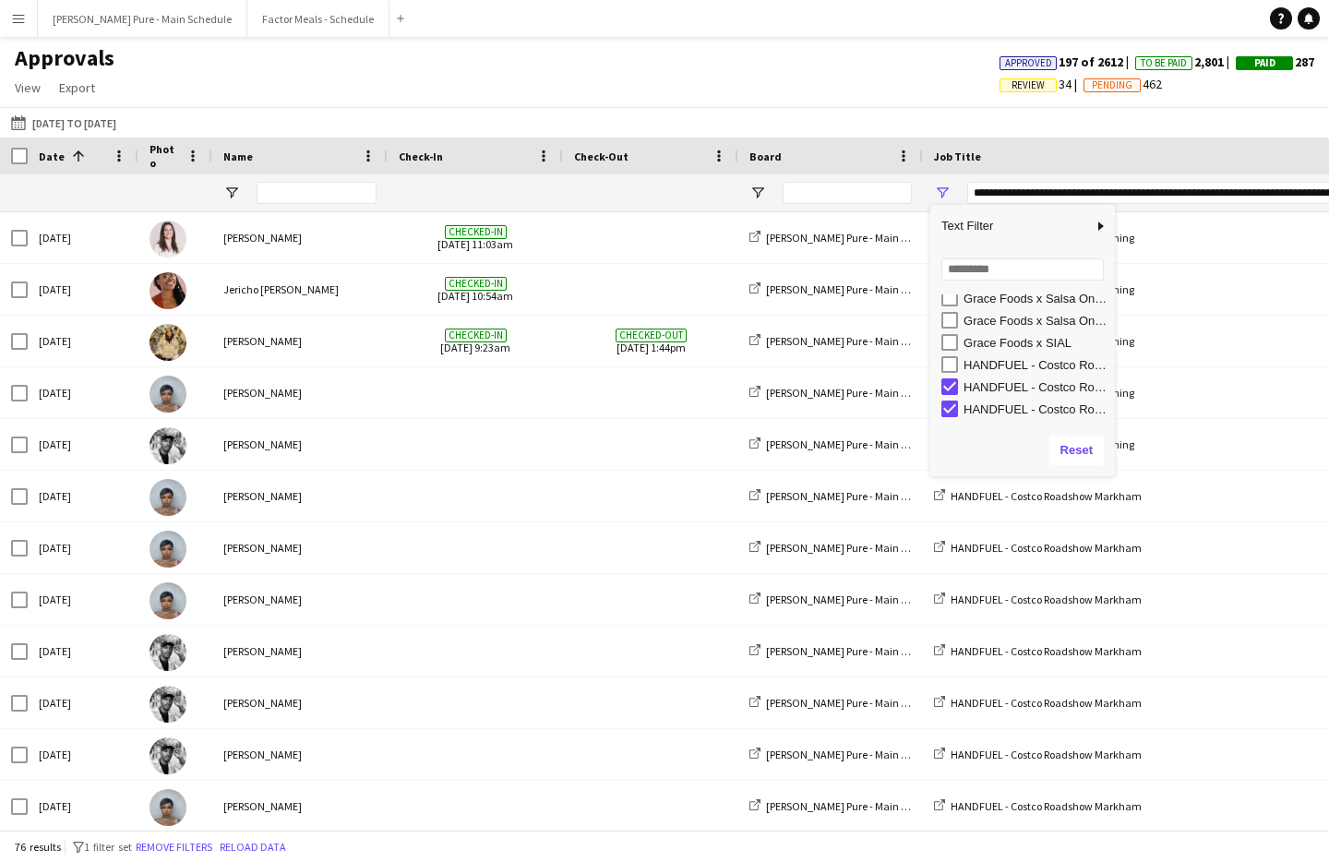
scroll to position [6739, 0]
type input "**********"
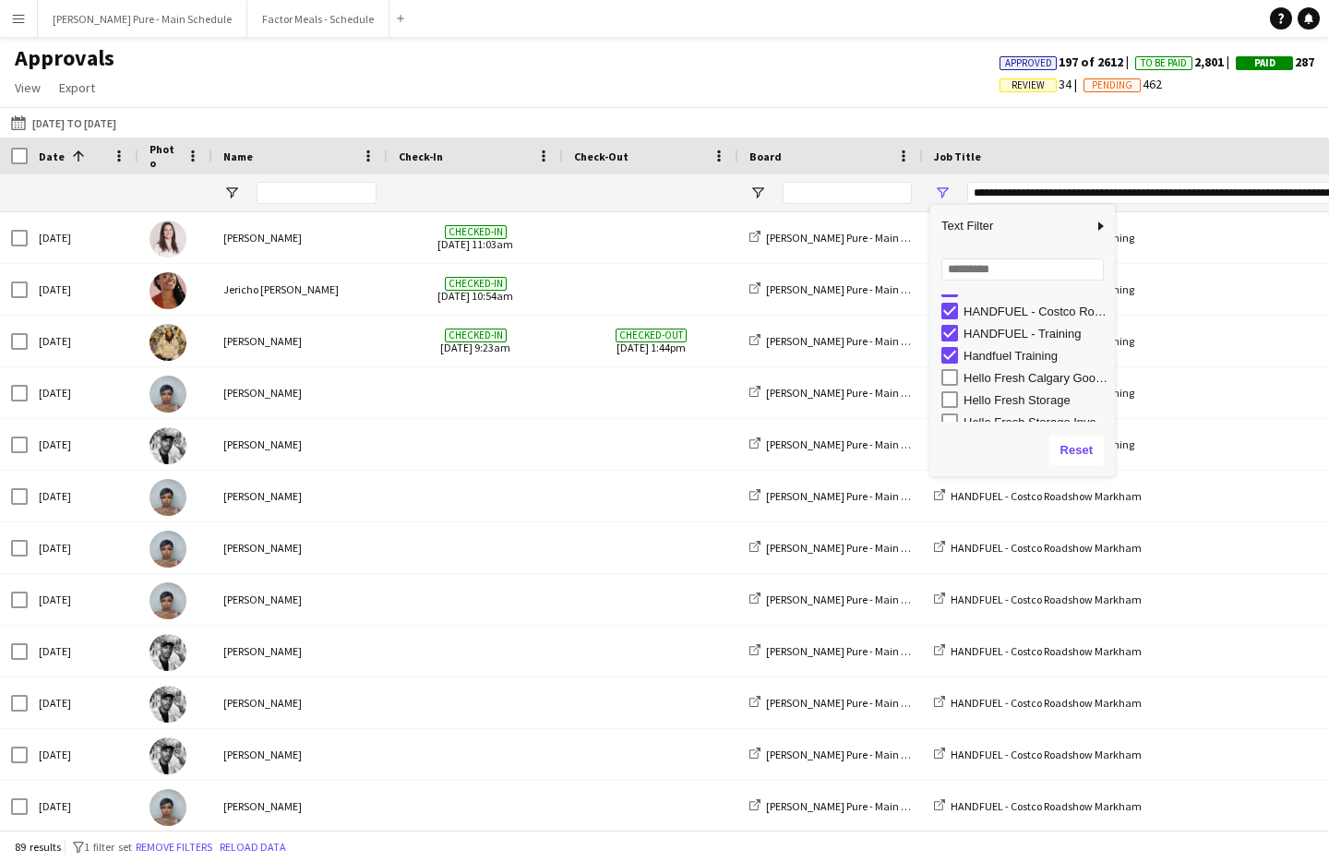
scroll to position [6935, 0]
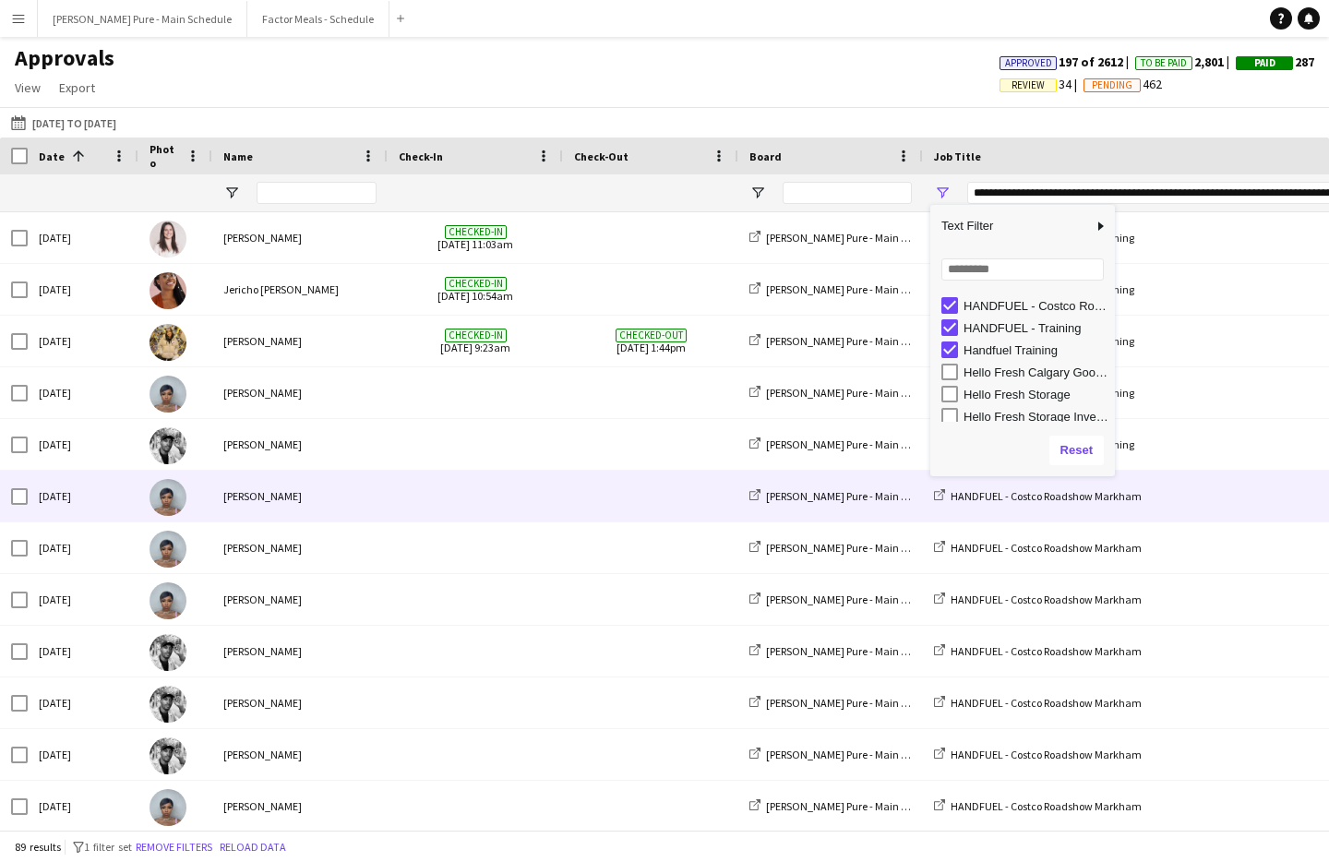
click at [595, 481] on span at bounding box center [650, 496] width 153 height 51
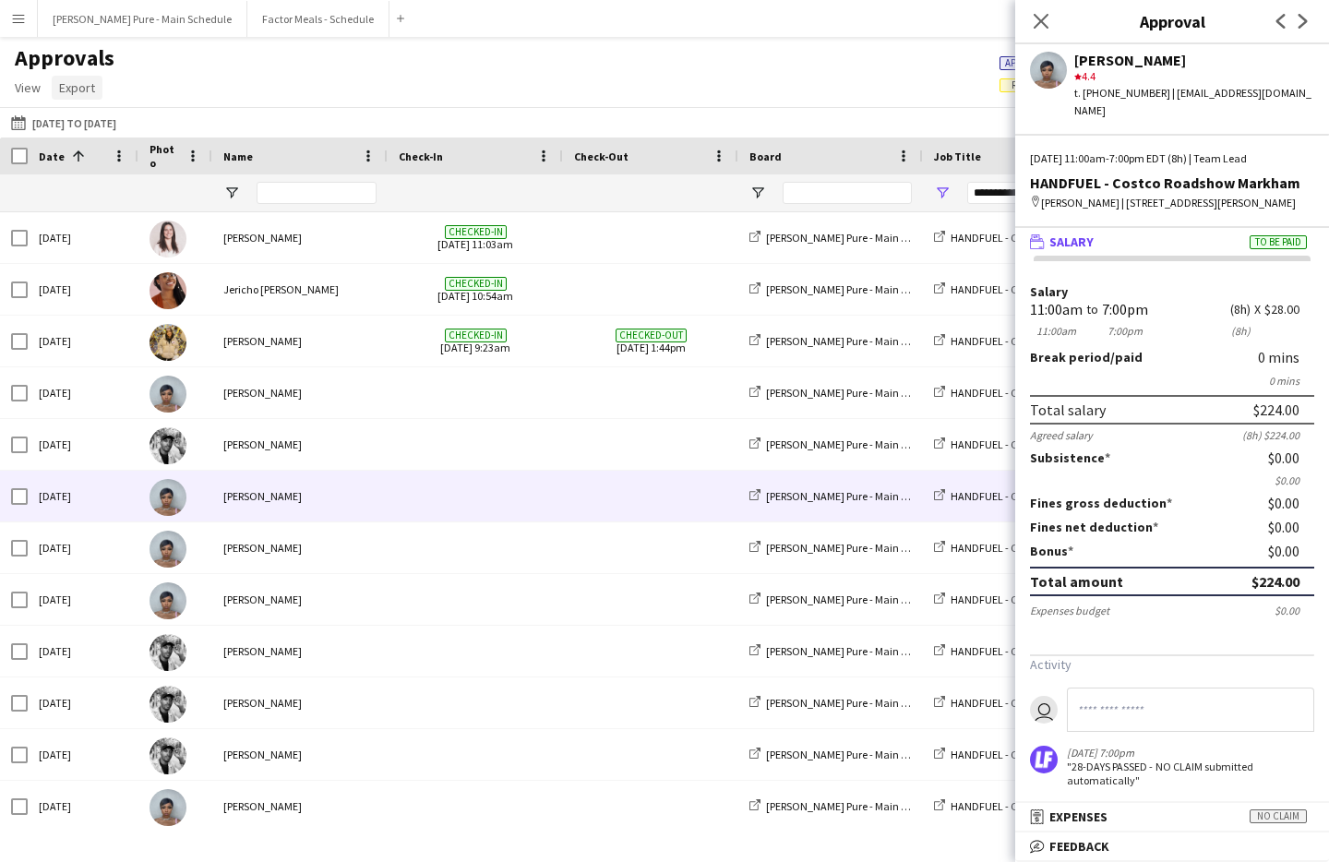
drag, startPoint x: 56, startPoint y: 90, endPoint x: 70, endPoint y: 95, distance: 14.6
click at [56, 90] on link "Export" at bounding box center [77, 88] width 51 height 24
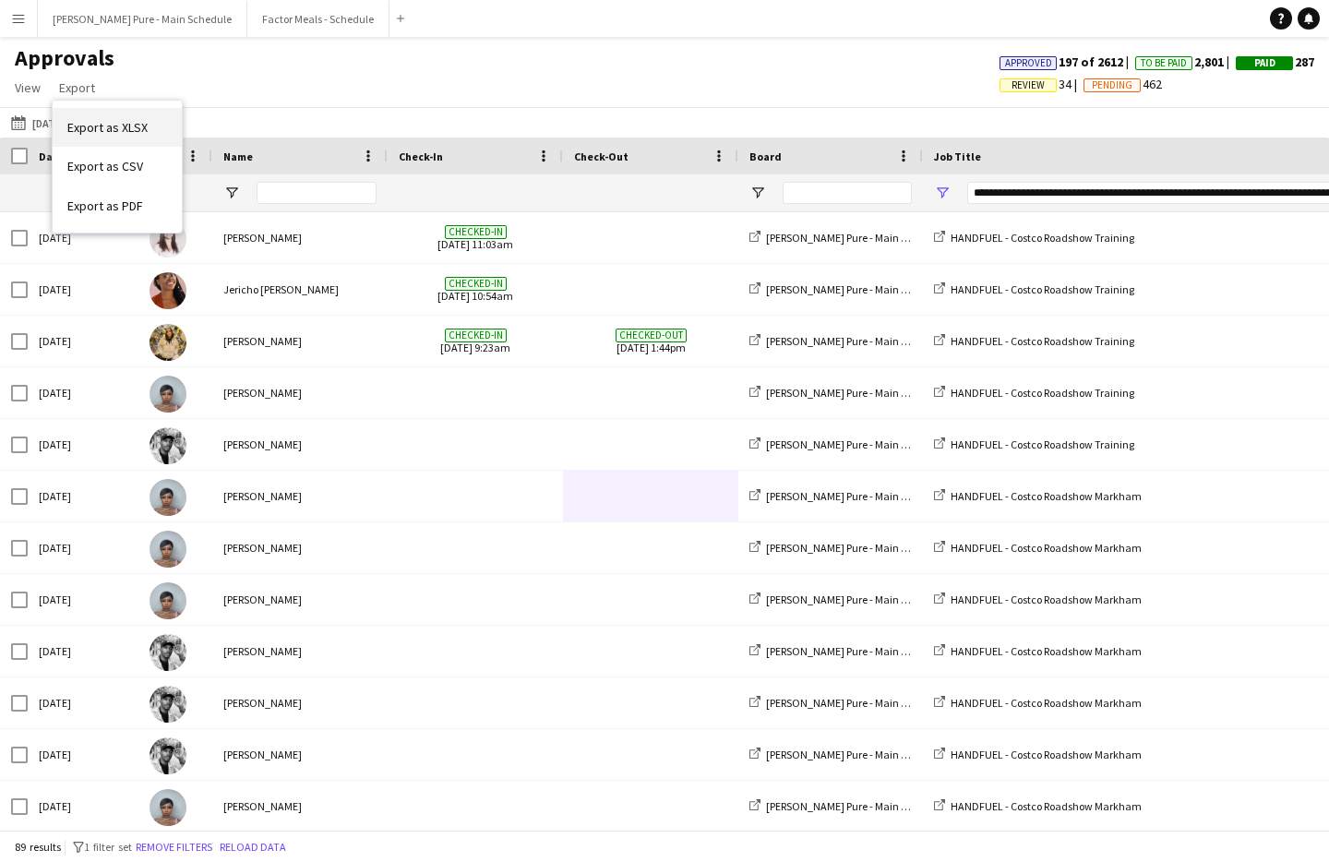
click at [112, 136] on link "Export as XLSX" at bounding box center [117, 127] width 129 height 39
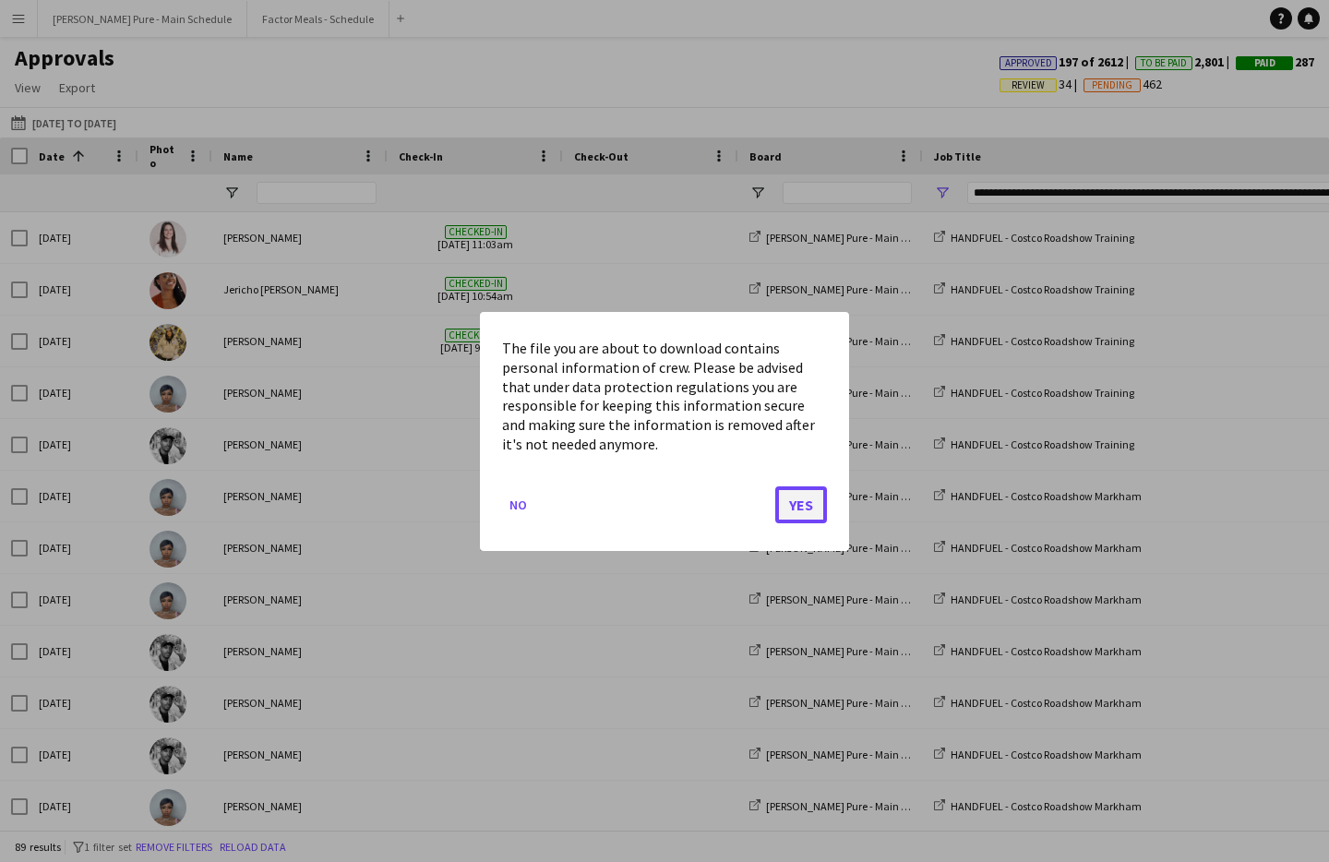
click at [813, 518] on button "Yes" at bounding box center [801, 504] width 52 height 37
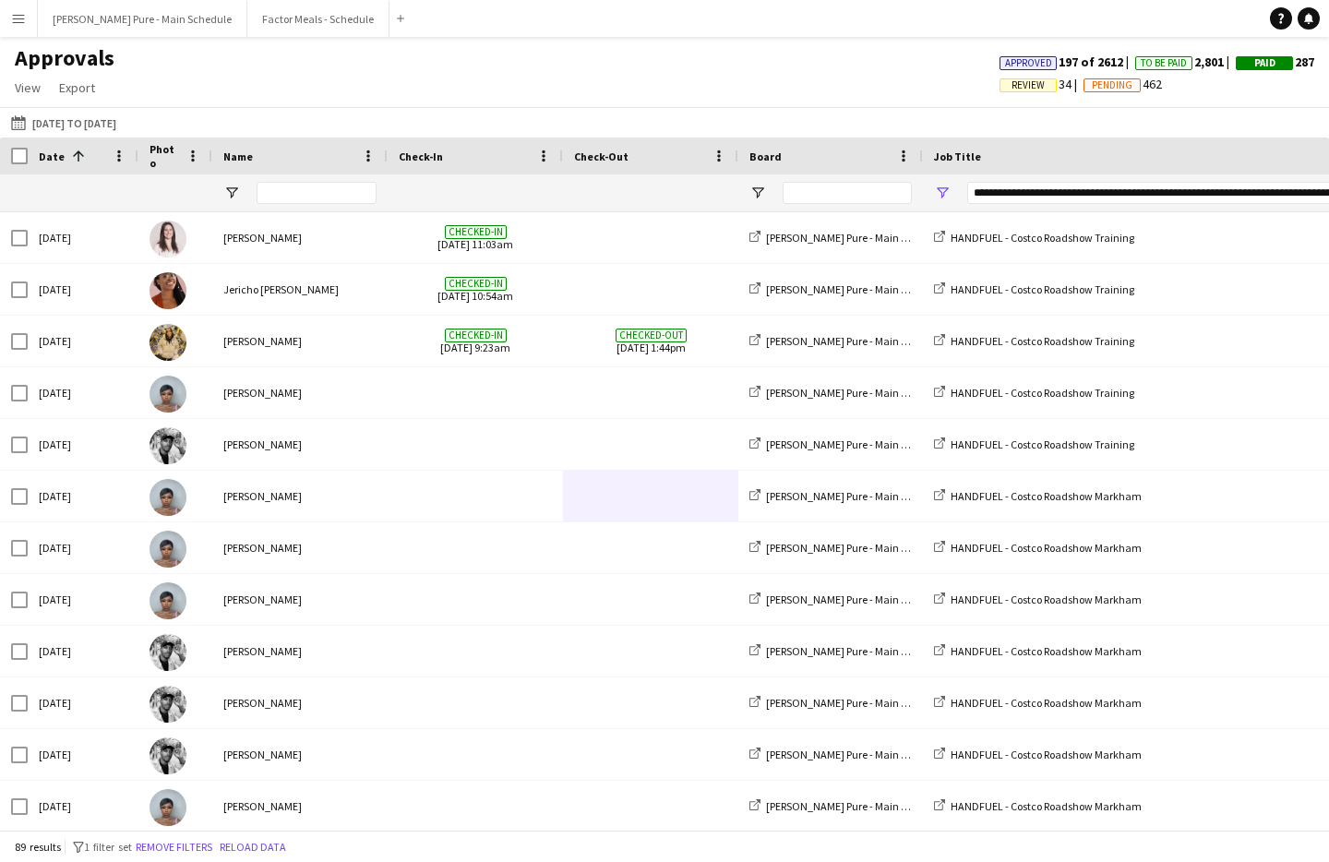
click at [1010, 205] on div "**********" at bounding box center [1156, 192] width 379 height 37
click at [1006, 200] on div "**********" at bounding box center [1156, 193] width 379 height 22
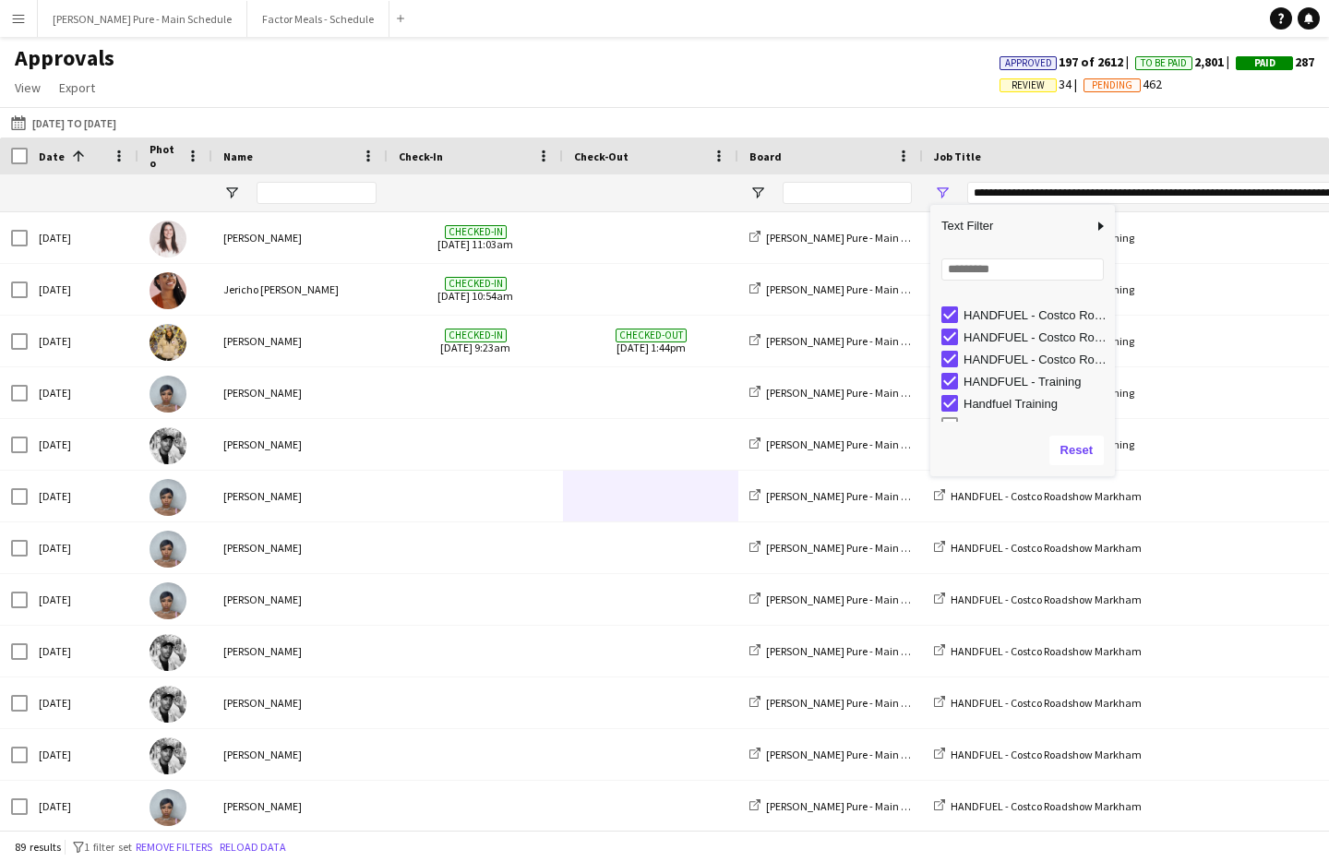
scroll to position [6847, 0]
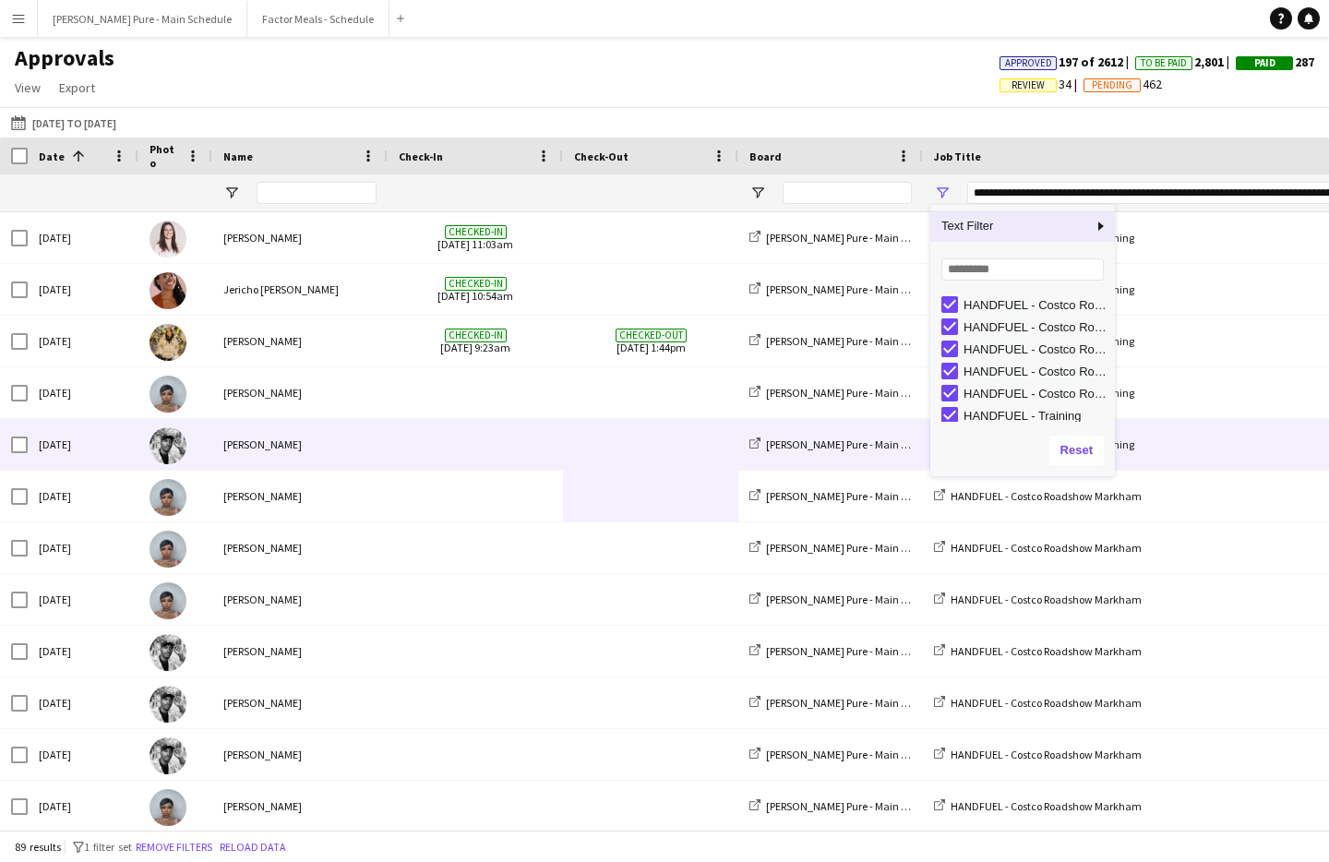
click at [619, 489] on span at bounding box center [650, 496] width 153 height 51
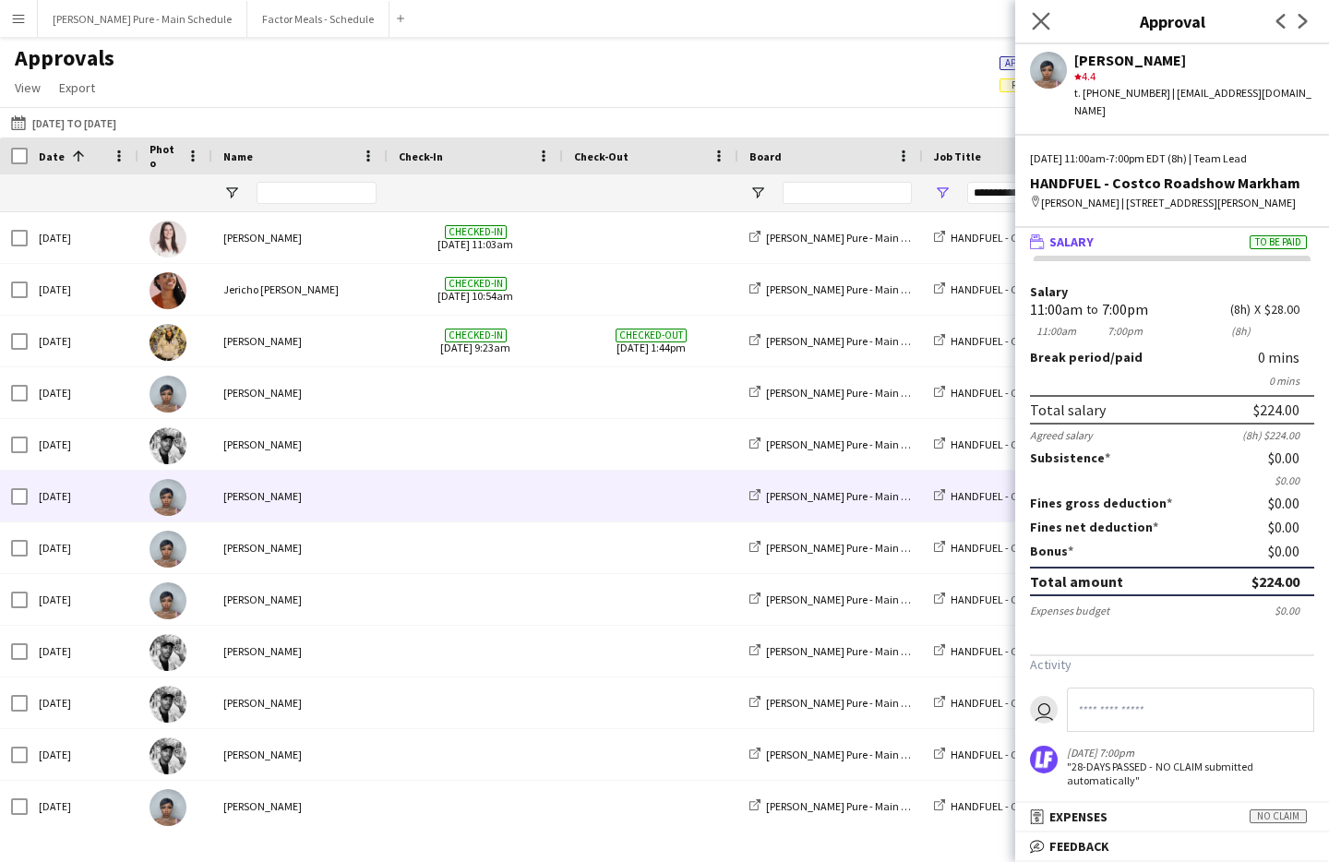
click at [1031, 30] on app-icon "Close pop-in" at bounding box center [1041, 21] width 27 height 27
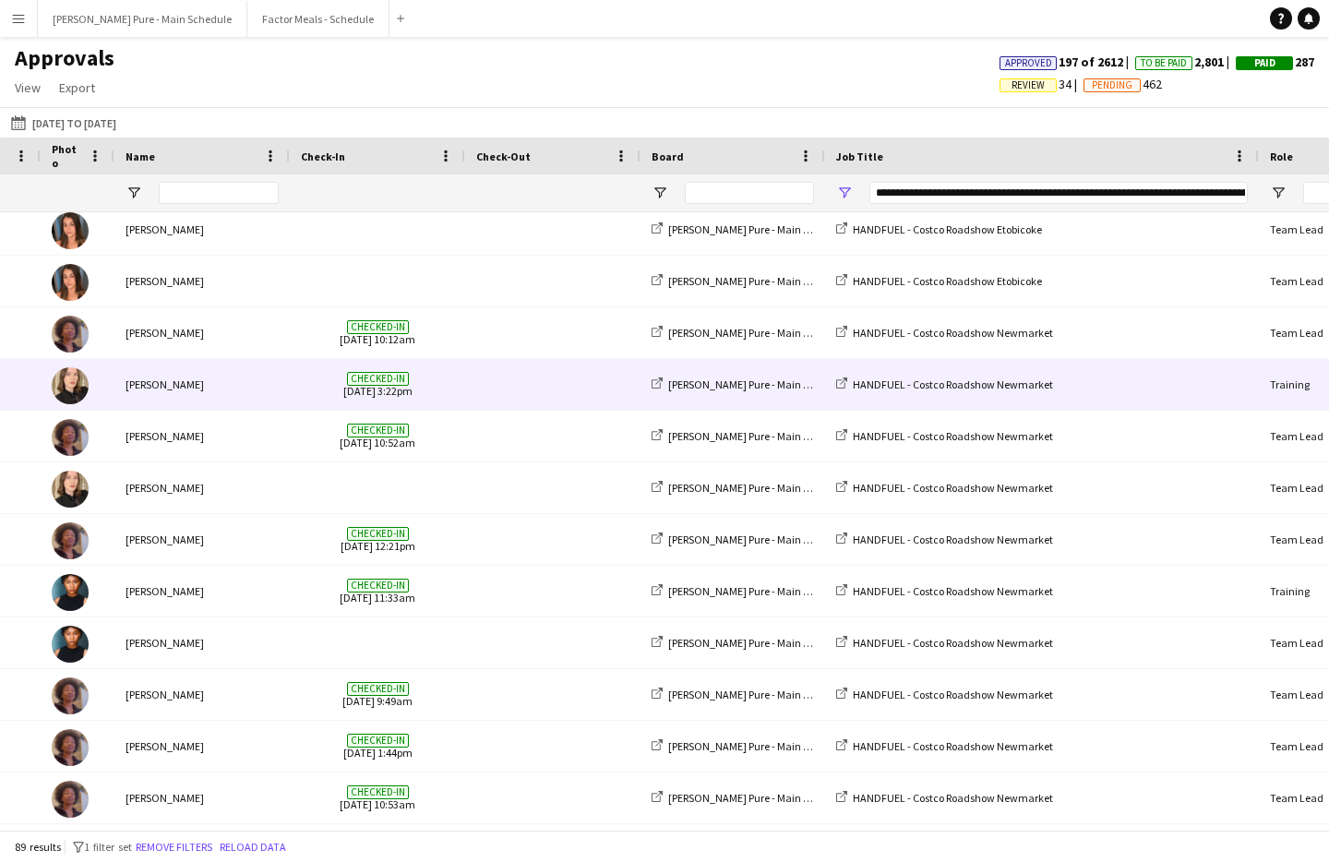
scroll to position [0, 205]
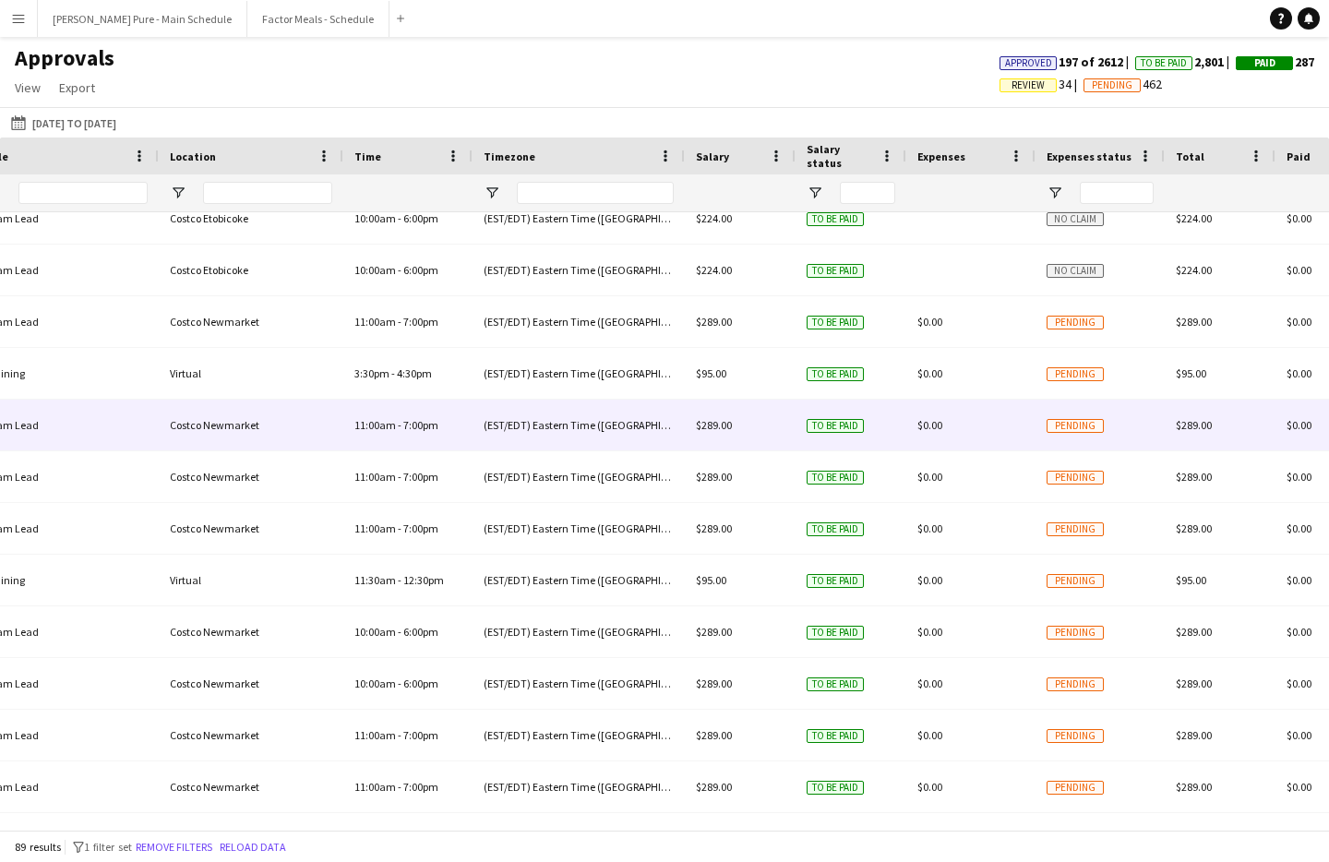
click at [1177, 439] on div "$289.00" at bounding box center [1220, 425] width 111 height 51
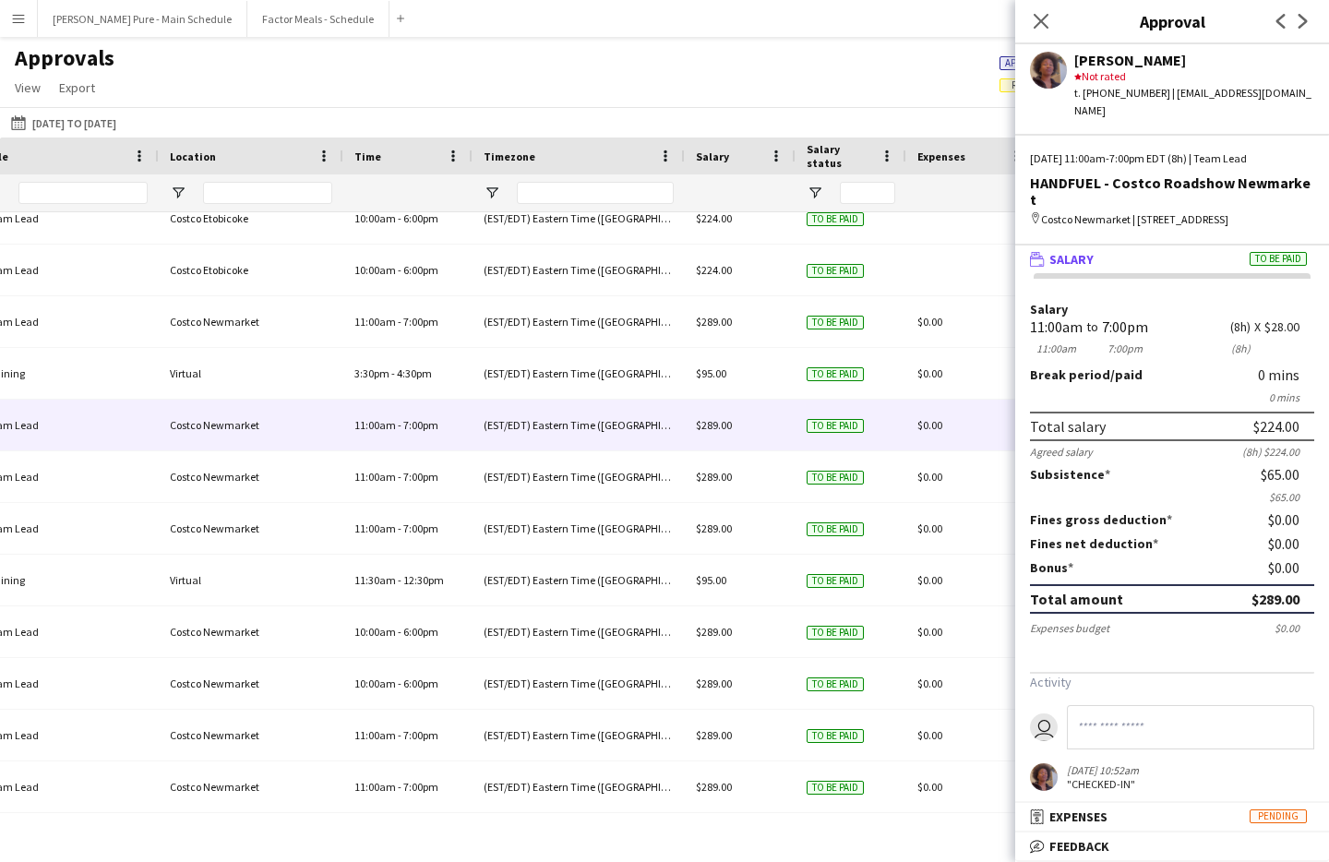
drag, startPoint x: 1256, startPoint y: 409, endPoint x: 1301, endPoint y: 409, distance: 44.3
click at [1301, 412] on div "Total salary $224.00" at bounding box center [1172, 427] width 284 height 30
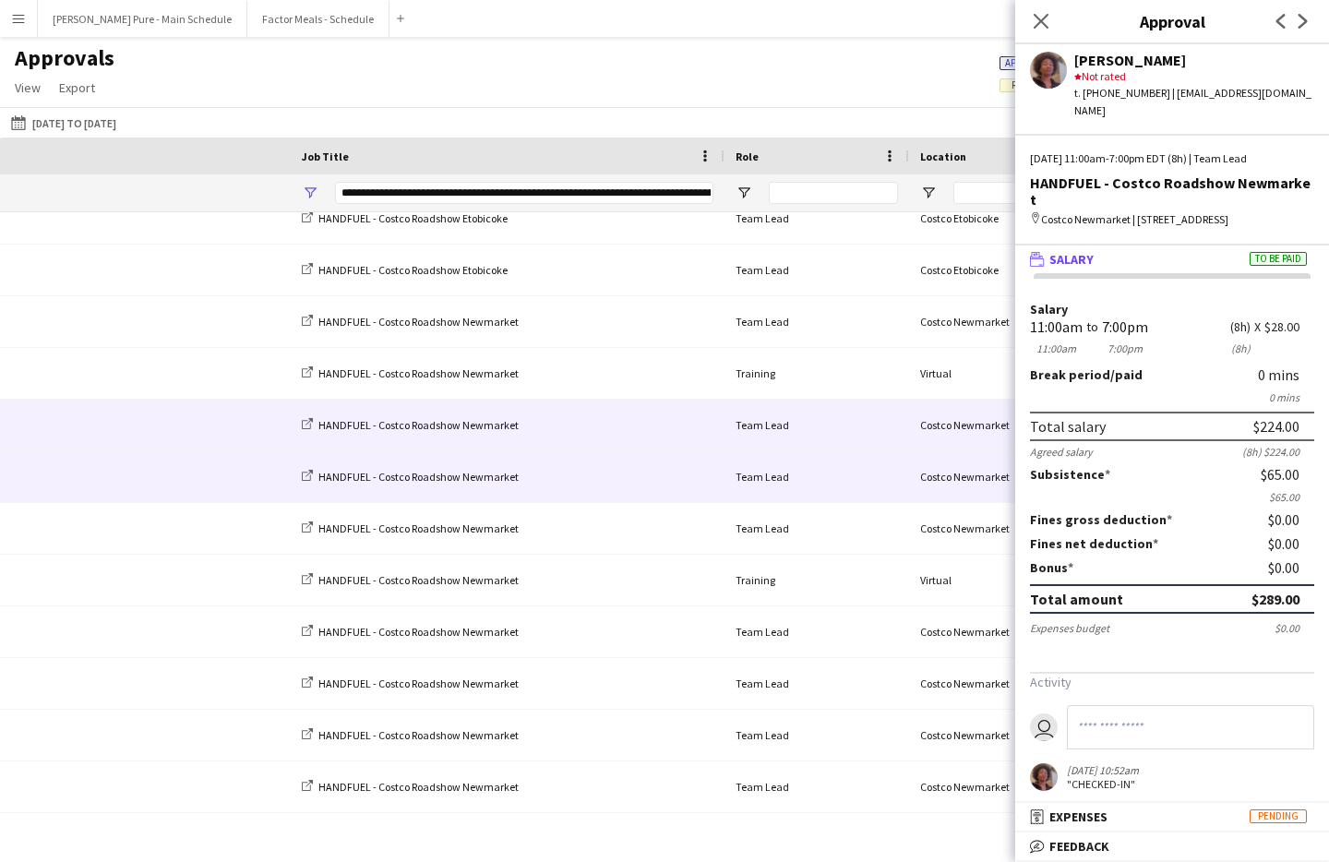
scroll to position [0, 30]
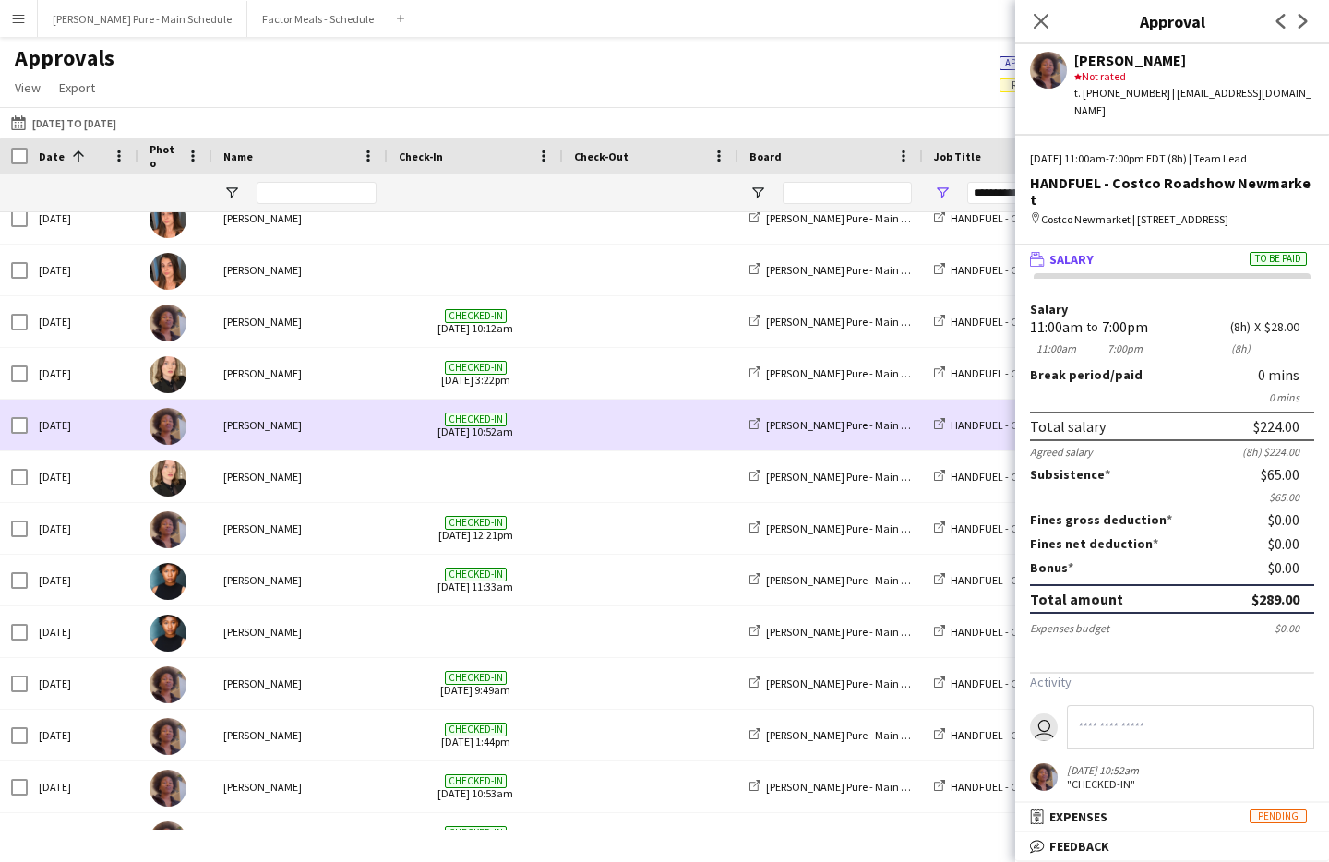
click at [441, 446] on span "Checked-in [DATE] 10:52am" at bounding box center [475, 425] width 153 height 51
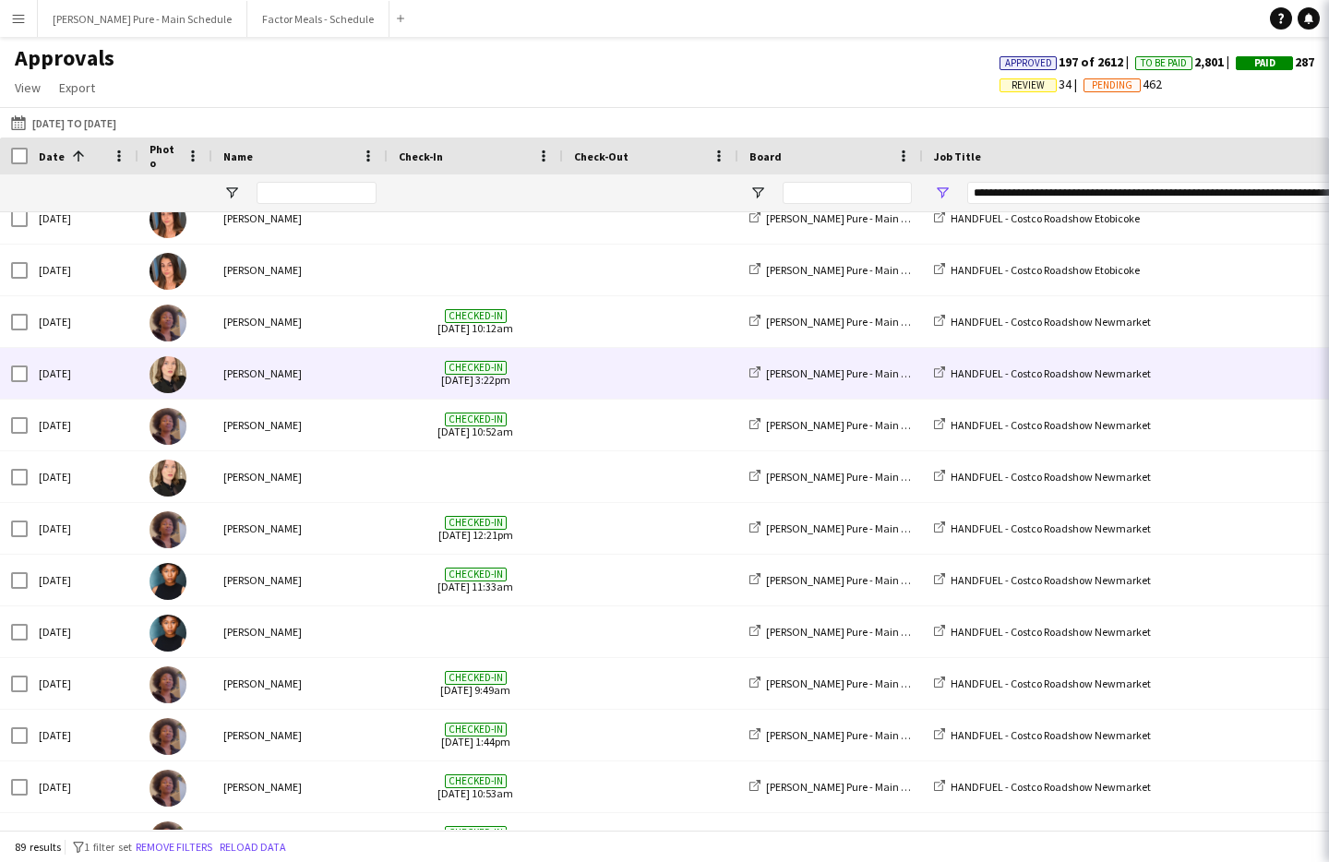
click at [321, 377] on div "[PERSON_NAME]" at bounding box center [299, 373] width 175 height 51
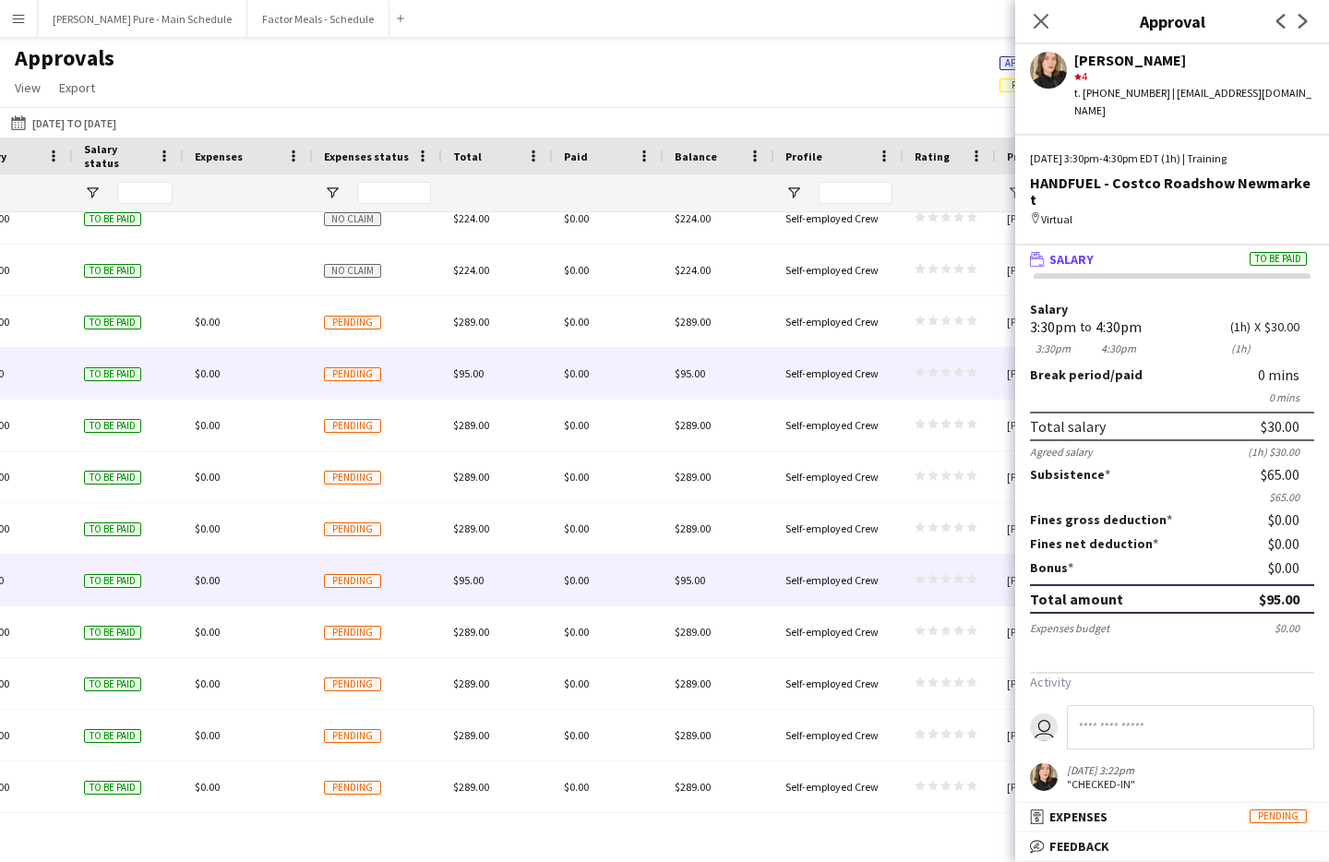
scroll to position [0, 1632]
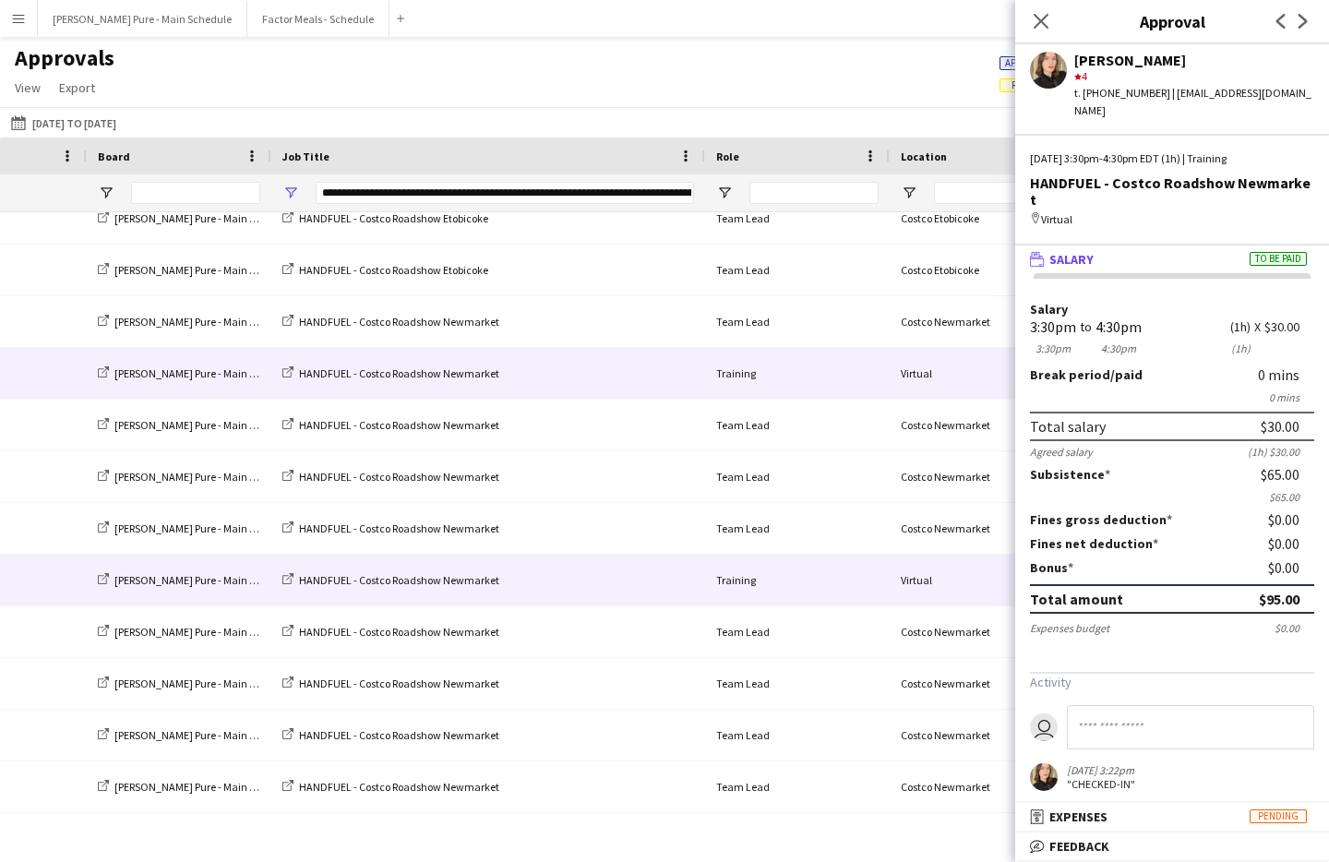
click at [760, 580] on div "Training" at bounding box center [797, 580] width 185 height 51
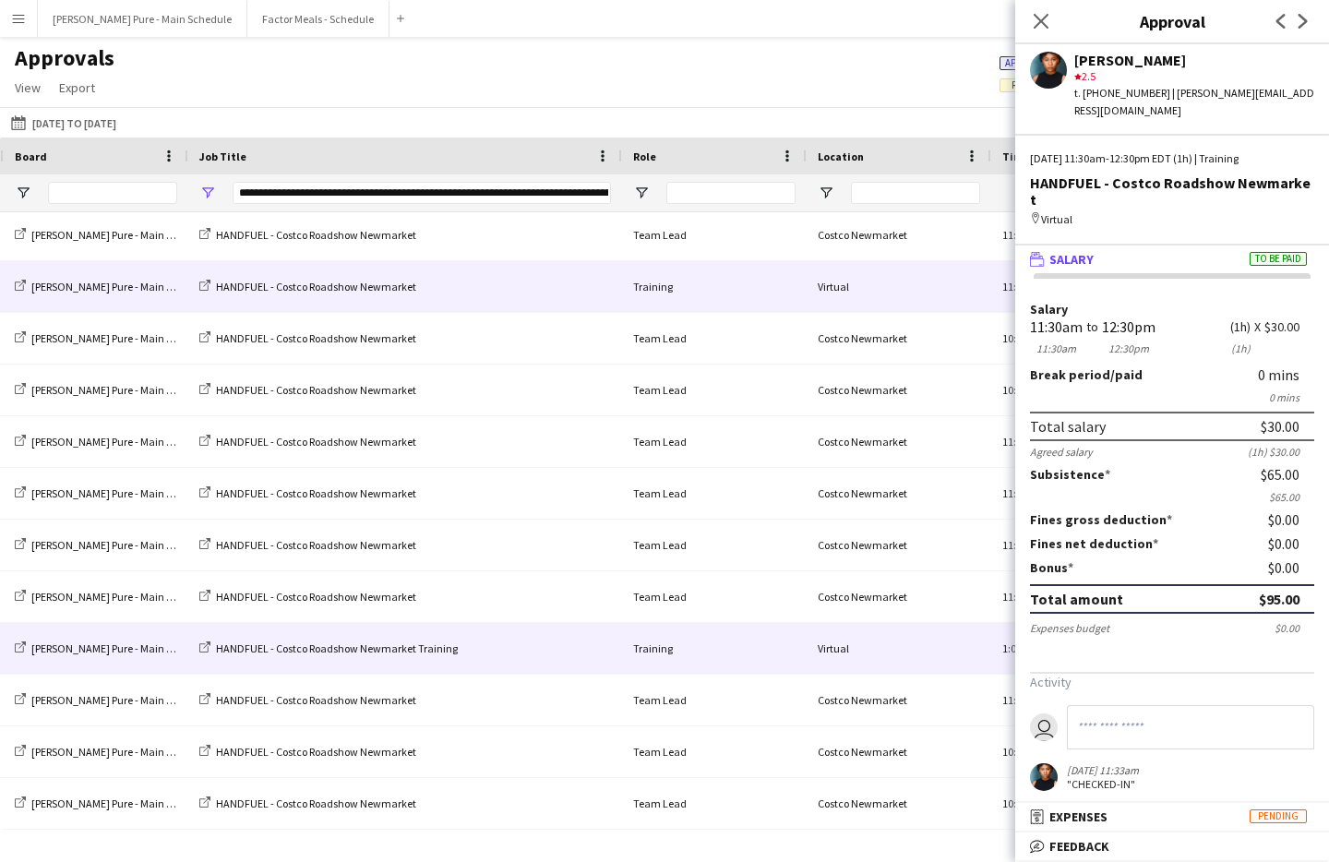
click at [551, 639] on div "HANDFUEL - Costco Roadshow Newmarket Training" at bounding box center [405, 648] width 434 height 51
click at [711, 633] on div "Training" at bounding box center [714, 648] width 185 height 51
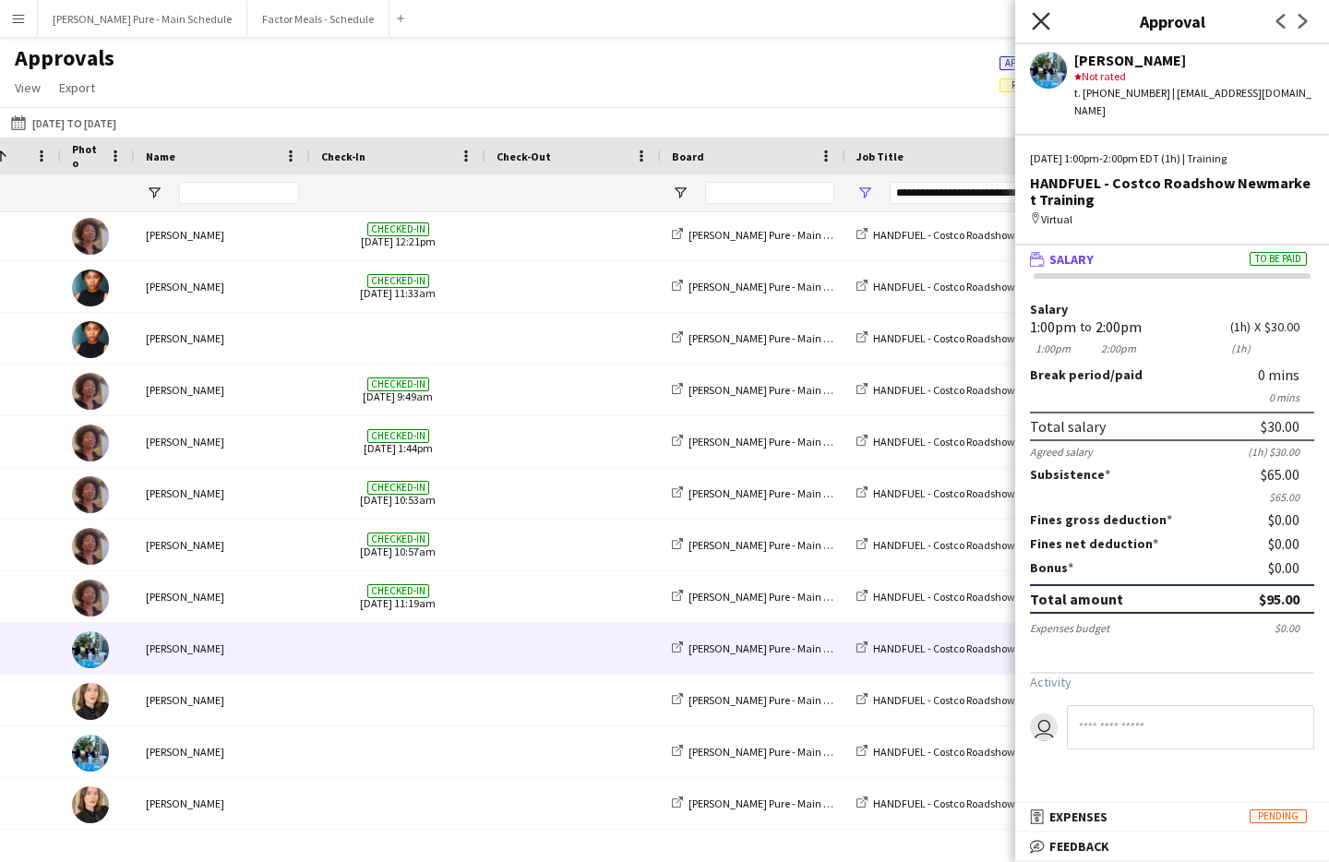
click at [1039, 28] on icon "Close pop-in" at bounding box center [1041, 21] width 18 height 18
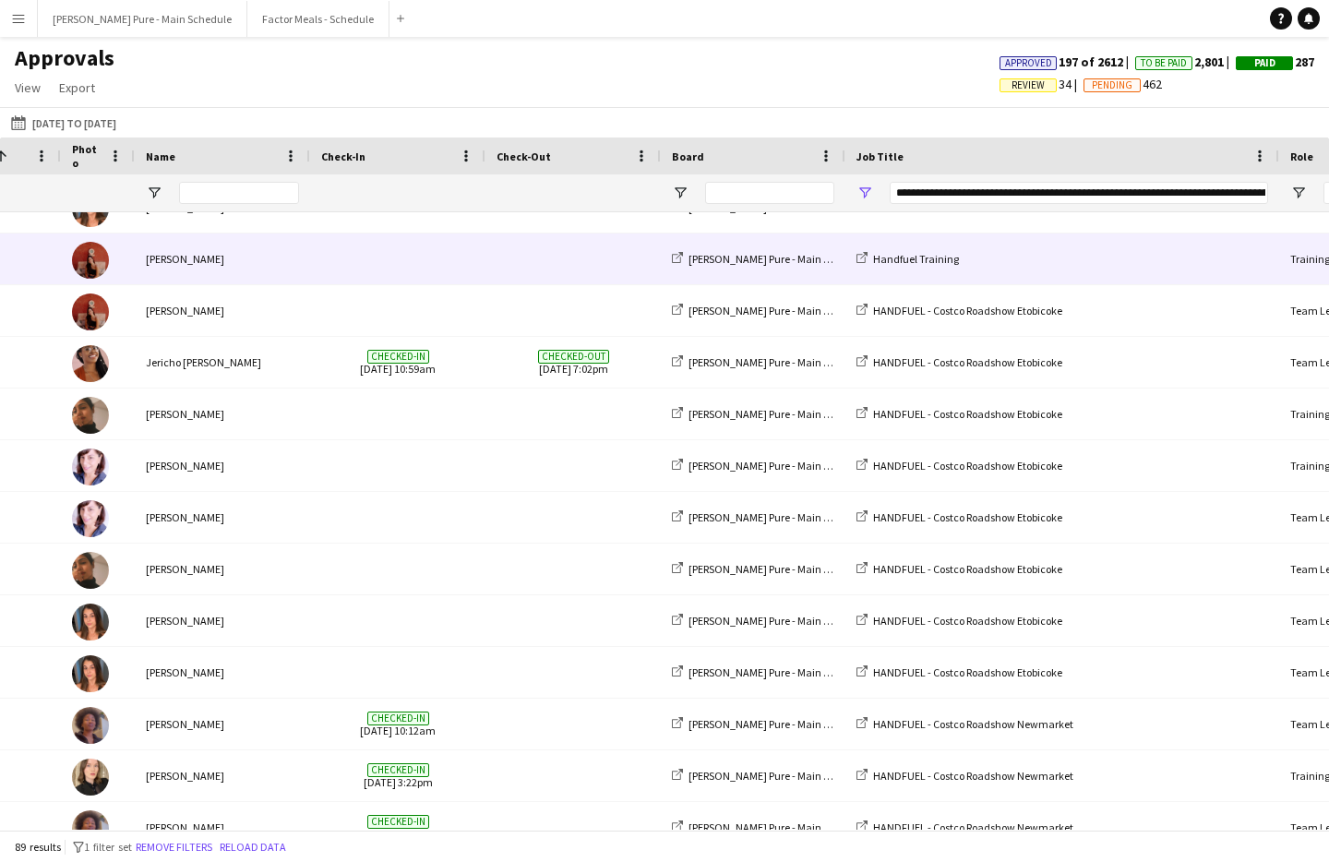
scroll to position [2533, 0]
